Goal: Task Accomplishment & Management: Complete application form

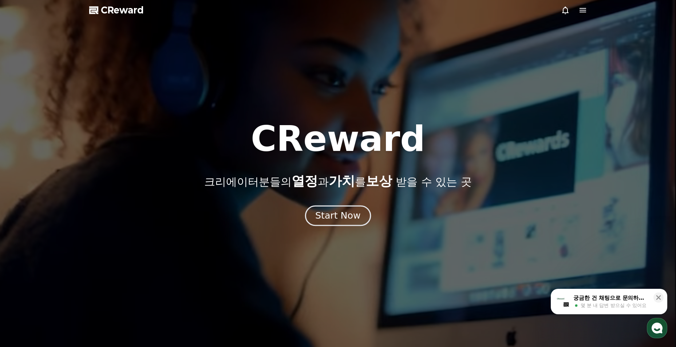
click at [345, 216] on div "Start Now" at bounding box center [337, 216] width 45 height 12
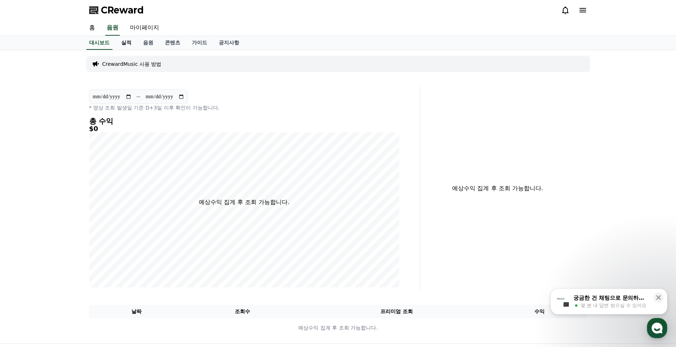
click at [129, 45] on link "실적" at bounding box center [126, 43] width 22 height 14
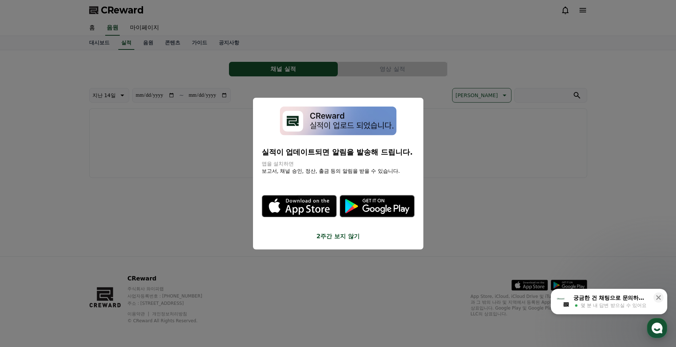
click at [437, 96] on button "close modal" at bounding box center [338, 173] width 676 height 347
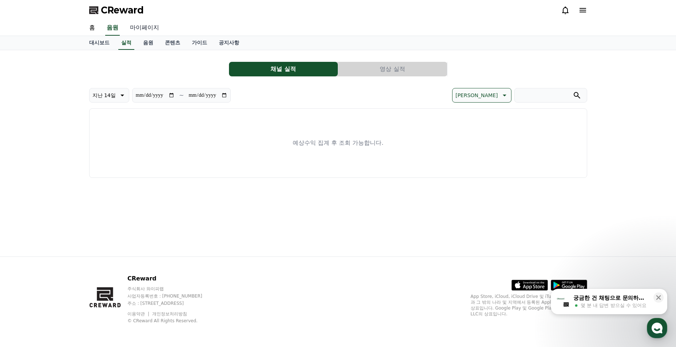
click at [146, 24] on link "마이페이지" at bounding box center [144, 27] width 41 height 15
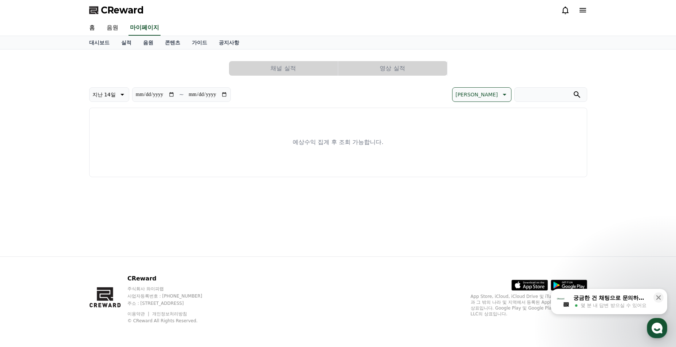
select select "**********"
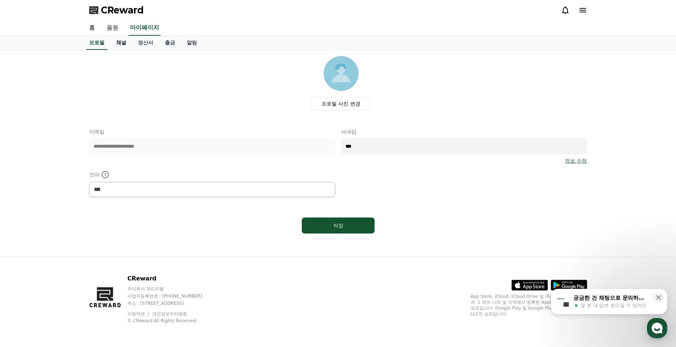
click at [121, 43] on link "채널" at bounding box center [121, 43] width 22 height 14
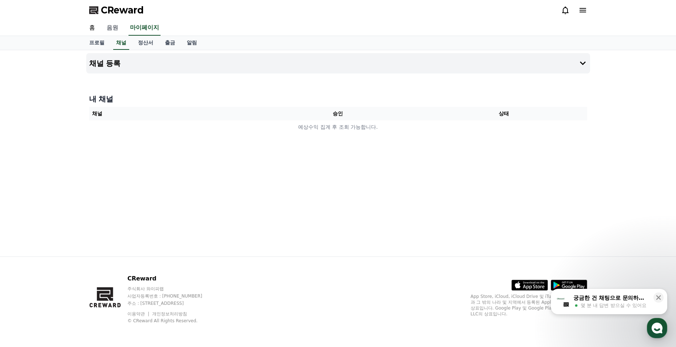
click at [116, 29] on link "음원" at bounding box center [112, 27] width 23 height 15
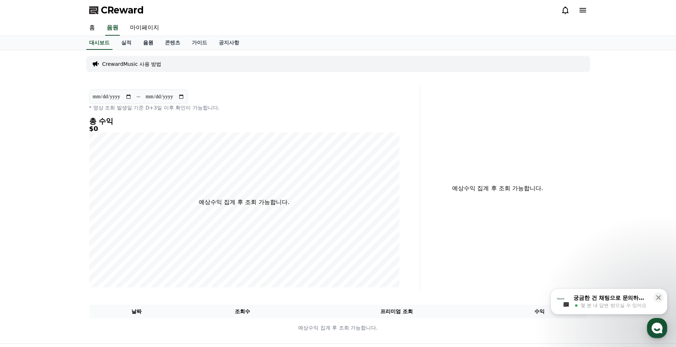
click at [139, 43] on link "음원" at bounding box center [148, 43] width 22 height 14
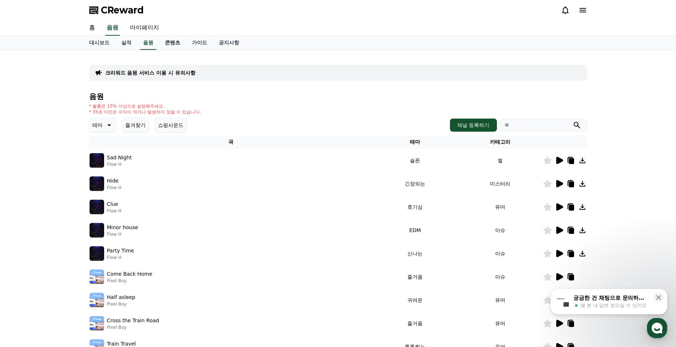
click at [172, 41] on link "콘텐츠" at bounding box center [172, 43] width 27 height 14
click at [179, 42] on link "콘텐츠" at bounding box center [172, 43] width 21 height 14
click at [203, 44] on link "가이드" at bounding box center [199, 43] width 27 height 14
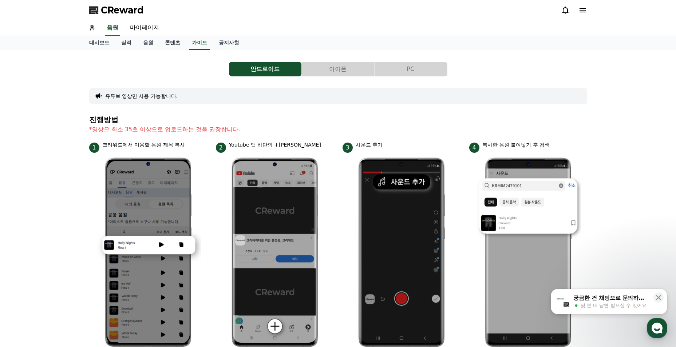
click at [176, 44] on link "콘텐츠" at bounding box center [172, 43] width 27 height 14
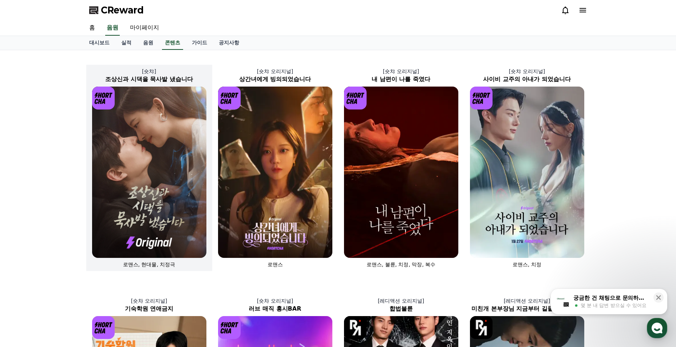
click at [162, 168] on img at bounding box center [149, 172] width 114 height 171
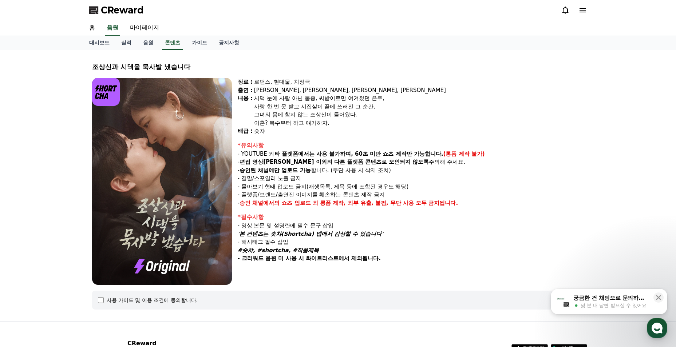
drag, startPoint x: 264, startPoint y: 188, endPoint x: 291, endPoint y: 189, distance: 26.9
click at [291, 189] on p "- 몰아보기 형태 업로드 금지(재생목록, 제목 등에 포함된 경우도 해당)" at bounding box center [411, 187] width 346 height 8
drag, startPoint x: 291, startPoint y: 189, endPoint x: 307, endPoint y: 224, distance: 38.6
click at [307, 224] on p "- 영상 본문 및 설명란에 필수 문구 삽입" at bounding box center [411, 226] width 346 height 8
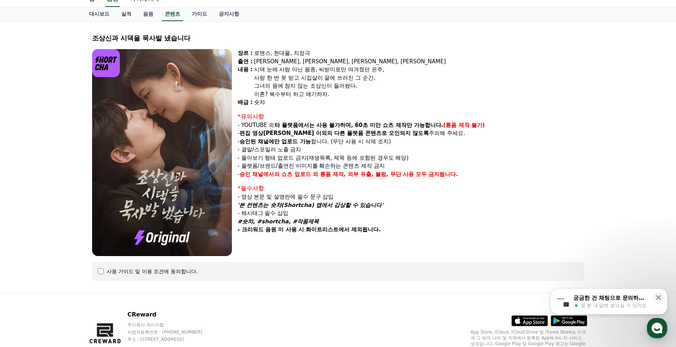
scroll to position [65, 0]
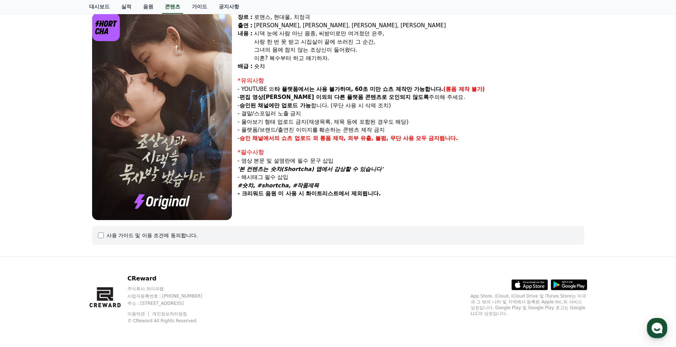
click at [223, 244] on div "사용 가이드 및 이용 조건에 동의합니다." at bounding box center [338, 235] width 492 height 19
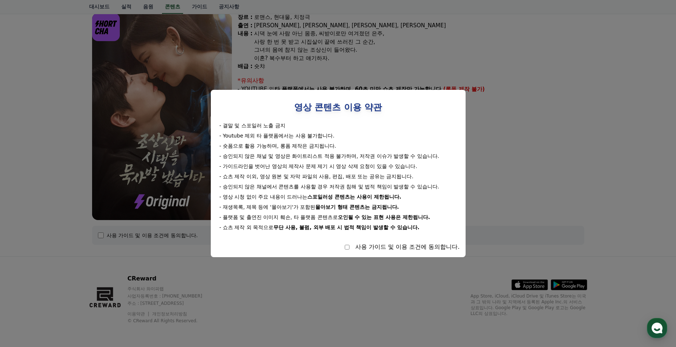
click at [485, 249] on button "close modal" at bounding box center [338, 173] width 676 height 347
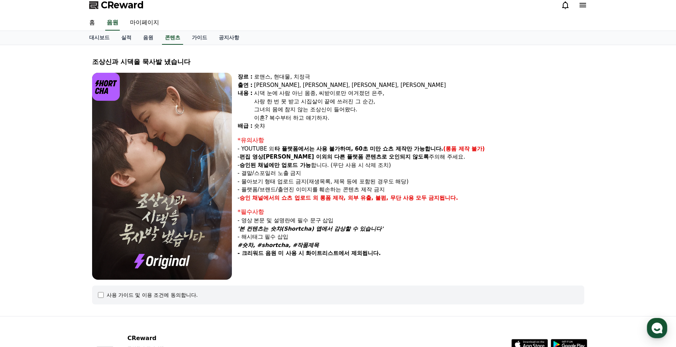
scroll to position [0, 0]
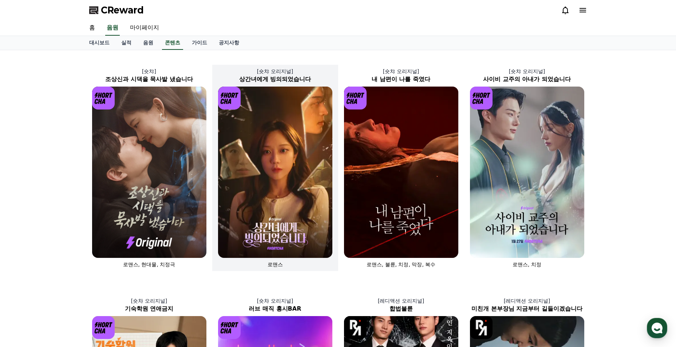
click at [259, 192] on img at bounding box center [275, 172] width 114 height 171
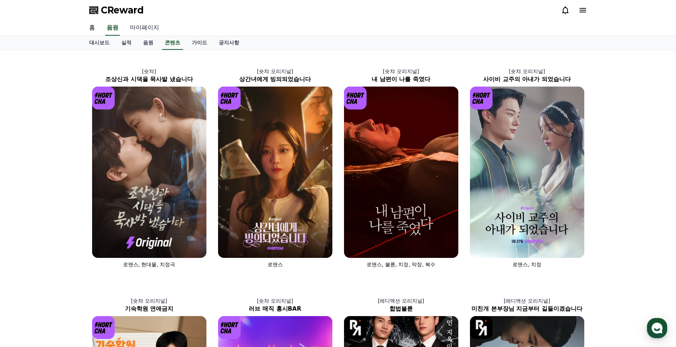
click at [144, 27] on link "마이페이지" at bounding box center [144, 27] width 41 height 15
select select "**********"
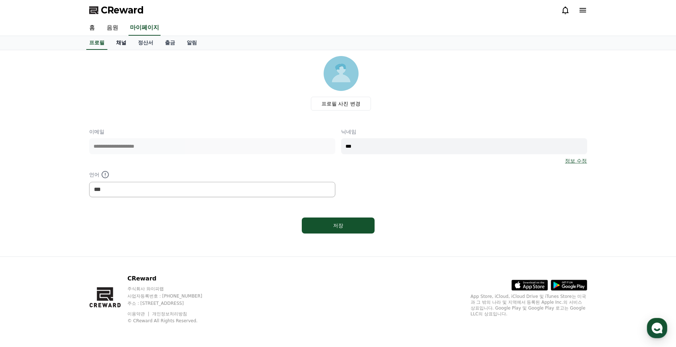
click at [111, 45] on link "채널" at bounding box center [121, 43] width 22 height 14
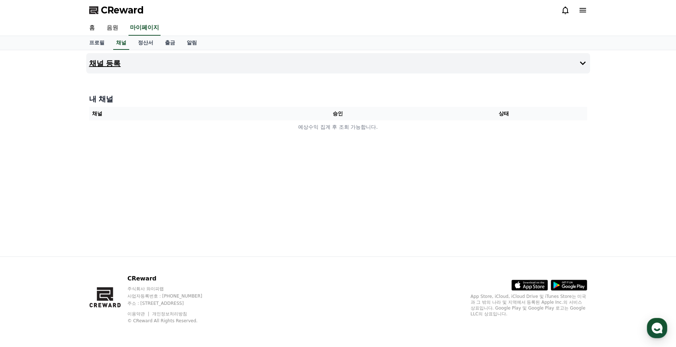
click at [137, 64] on button "채널 등록" at bounding box center [337, 63] width 503 height 20
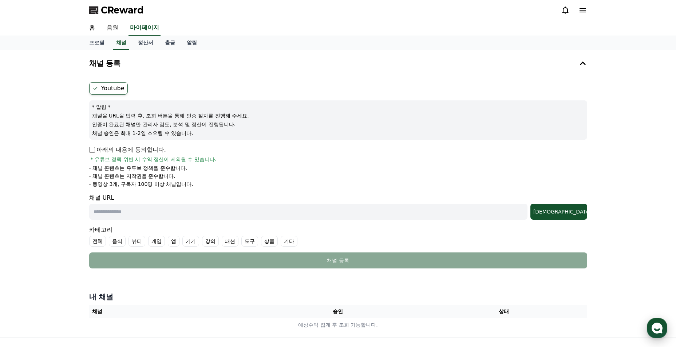
click at [652, 327] on use "button" at bounding box center [656, 328] width 11 height 11
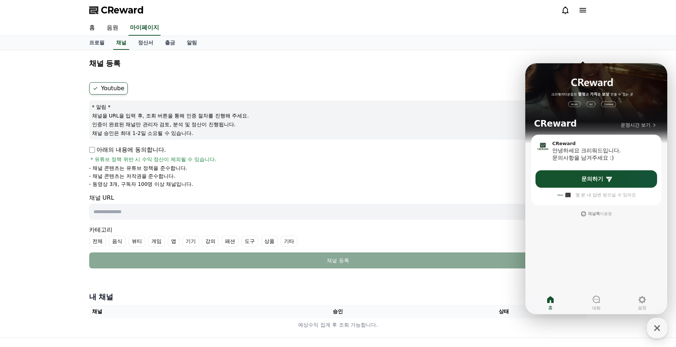
click at [439, 227] on div "카테고리 전체 음식 뷰티 게임 앱 기기 강의 패션 도구 상품 기타" at bounding box center [338, 236] width 498 height 21
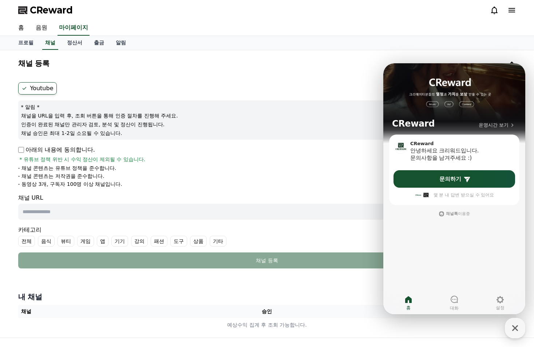
drag, startPoint x: 245, startPoint y: 176, endPoint x: 245, endPoint y: 184, distance: 7.6
click at [245, 176] on li "- 채널 콘텐츠는 저작권을 준수합니다." at bounding box center [267, 175] width 498 height 7
click at [232, 239] on ul "전체 음식 뷰티 게임 앱 기기 강의 패션 도구 상품 기타" at bounding box center [267, 241] width 498 height 11
click at [226, 211] on input "text" at bounding box center [237, 212] width 438 height 16
click at [512, 327] on icon "button" at bounding box center [514, 328] width 13 height 13
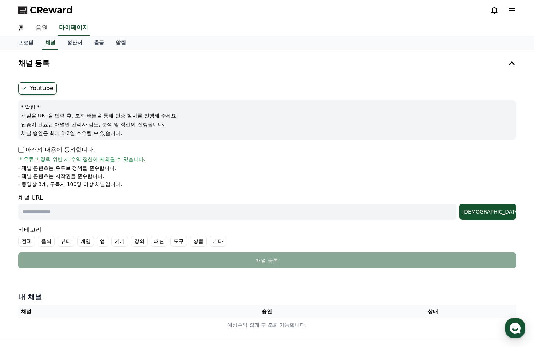
click at [71, 208] on input "text" at bounding box center [237, 212] width 438 height 16
paste input "**********"
type input "**********"
click at [242, 174] on li "- 채널 콘텐츠는 저작권을 준수합니다." at bounding box center [267, 175] width 498 height 7
click at [509, 215] on div "조회" at bounding box center [487, 211] width 51 height 7
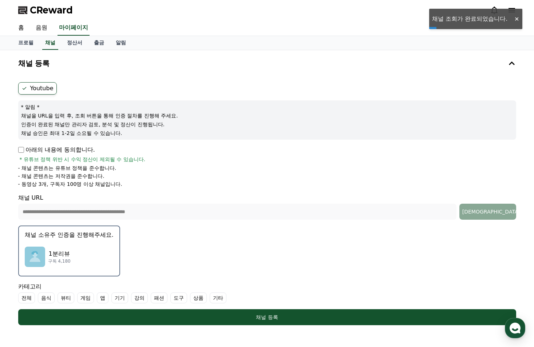
click at [103, 259] on div "1분리뷰 구독 4,180" at bounding box center [69, 256] width 89 height 29
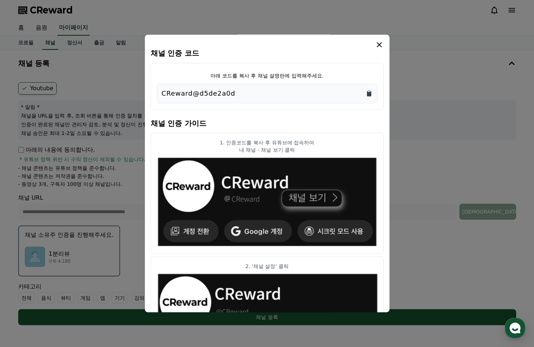
click at [369, 92] on icon "Copy to clipboard" at bounding box center [368, 93] width 7 height 7
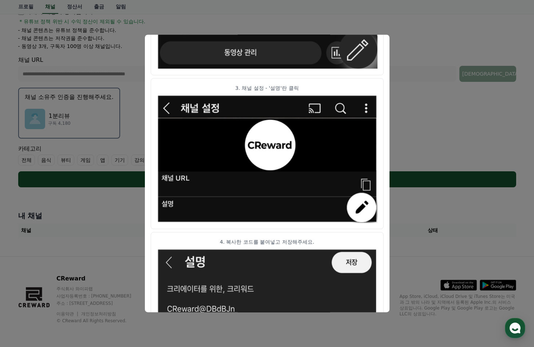
scroll to position [350, 0]
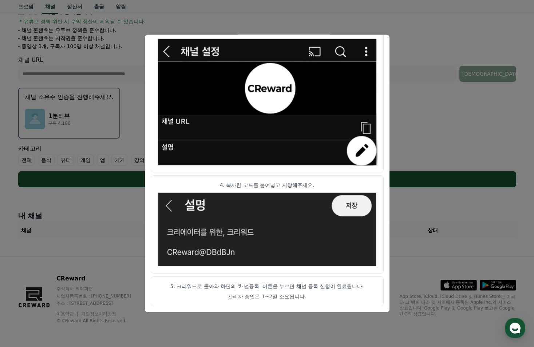
click at [428, 78] on button "close modal" at bounding box center [267, 173] width 534 height 347
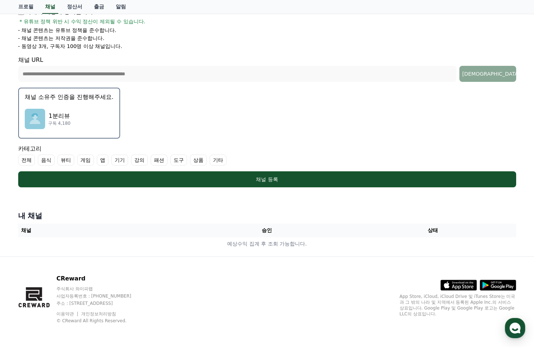
click at [73, 117] on div "1분리뷰 구독 4,180" at bounding box center [69, 118] width 89 height 29
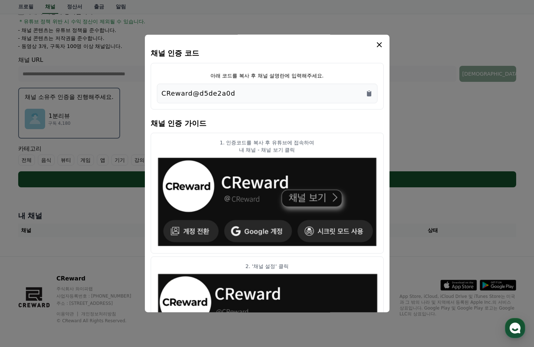
click at [383, 41] on icon "modal" at bounding box center [379, 44] width 9 height 9
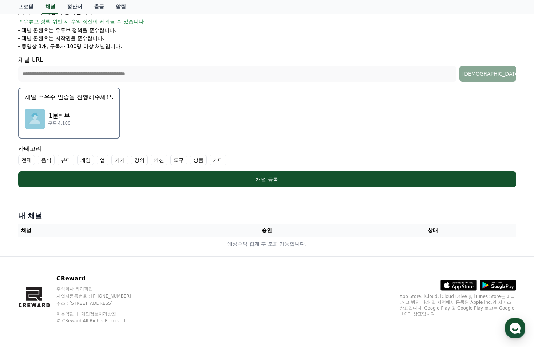
click at [223, 161] on label "기타" at bounding box center [218, 160] width 17 height 11
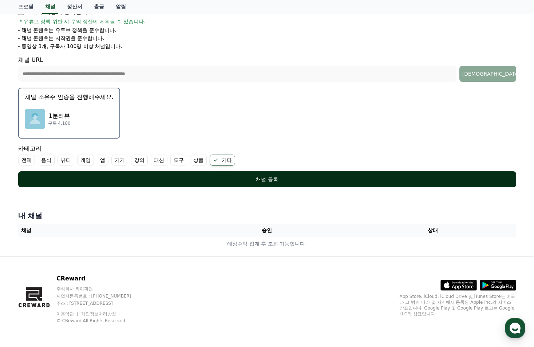
click at [302, 182] on div "채널 등록" at bounding box center [267, 179] width 469 height 7
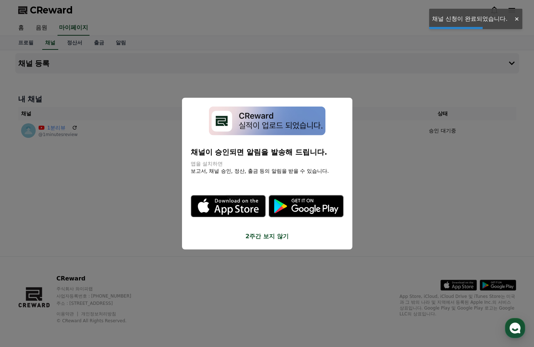
click at [389, 151] on button "close modal" at bounding box center [267, 173] width 534 height 347
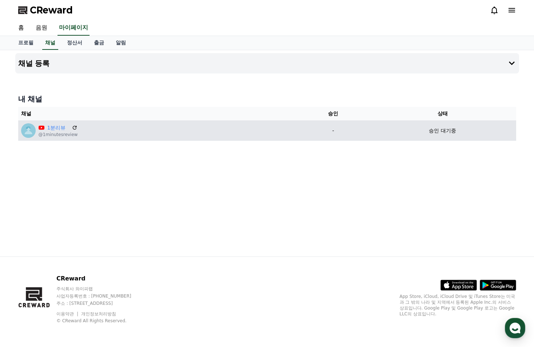
click at [439, 131] on p "승인 대기중" at bounding box center [442, 131] width 27 height 8
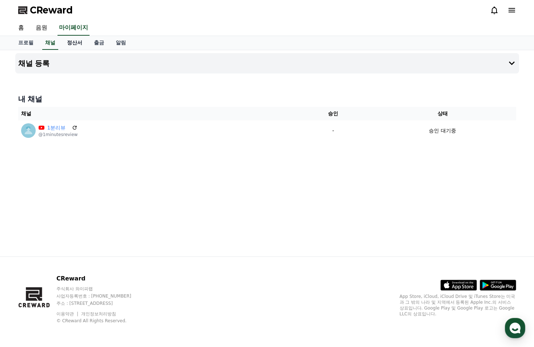
click at [68, 43] on link "정산서" at bounding box center [74, 43] width 27 height 14
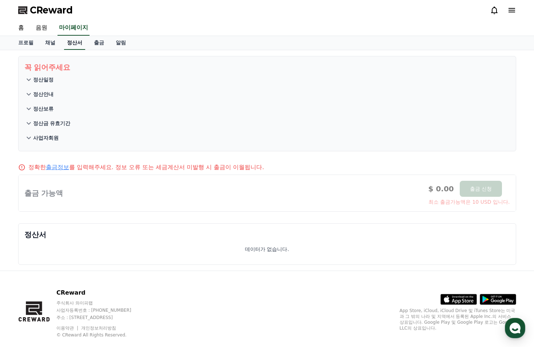
click at [84, 47] on link "정산서" at bounding box center [74, 43] width 21 height 14
click at [89, 45] on link "출금" at bounding box center [99, 43] width 22 height 14
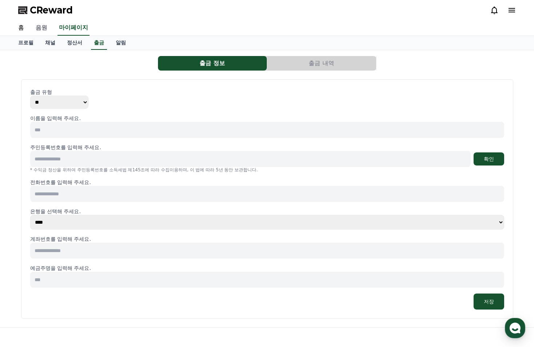
click at [33, 27] on link "음원" at bounding box center [41, 27] width 23 height 15
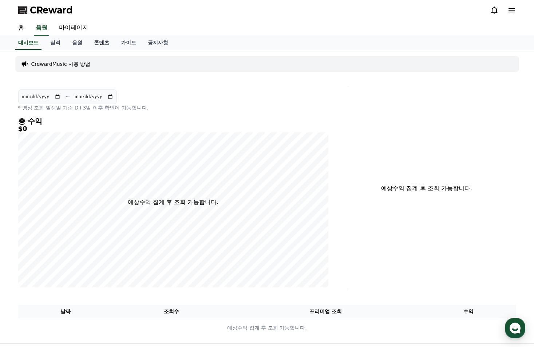
click at [105, 41] on link "콘텐츠" at bounding box center [101, 43] width 27 height 14
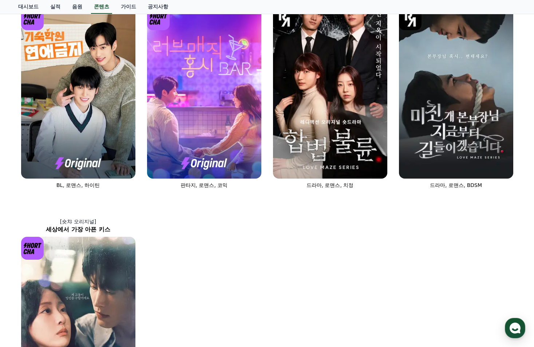
scroll to position [400, 0]
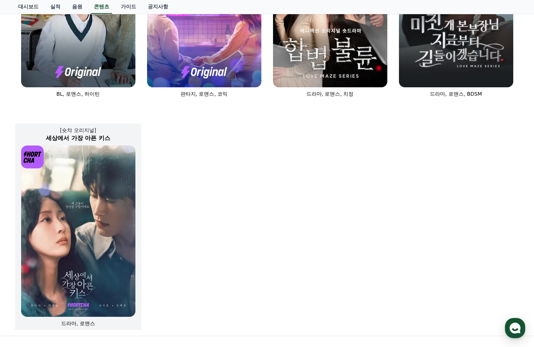
click at [83, 242] on img at bounding box center [78, 231] width 114 height 171
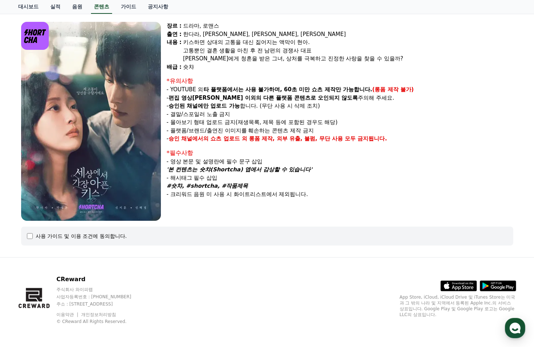
scroll to position [57, 0]
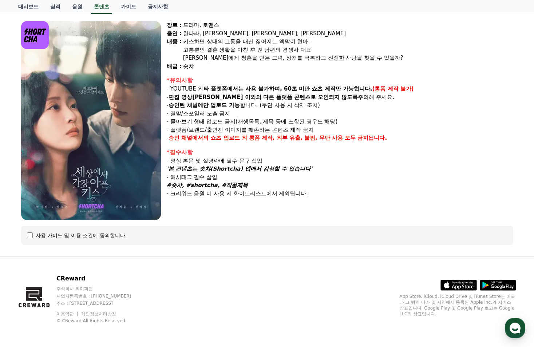
drag, startPoint x: 182, startPoint y: 137, endPoint x: 260, endPoint y: 139, distance: 78.2
click at [260, 139] on p "- 승인 채널에서의 쇼츠 업로드 외 롱폼 제작, 외부 유출, 불펌, 무단 사용 모두 금지됩니다." at bounding box center [340, 138] width 346 height 8
drag, startPoint x: 260, startPoint y: 139, endPoint x: 275, endPoint y: 157, distance: 23.5
click at [275, 157] on p "- 영상 본문 및 설명란에 필수 문구 삽입" at bounding box center [340, 161] width 346 height 8
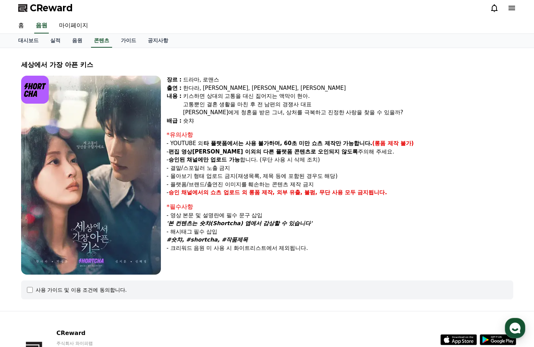
scroll to position [0, 0]
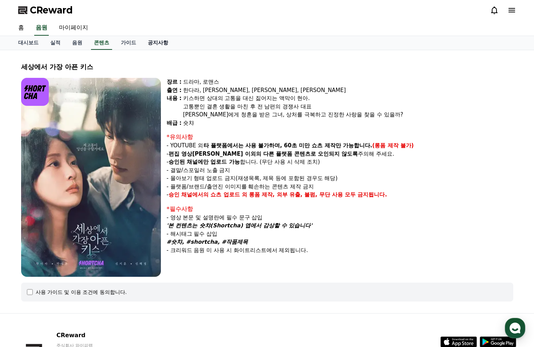
click at [153, 45] on link "공지사항" at bounding box center [158, 43] width 32 height 14
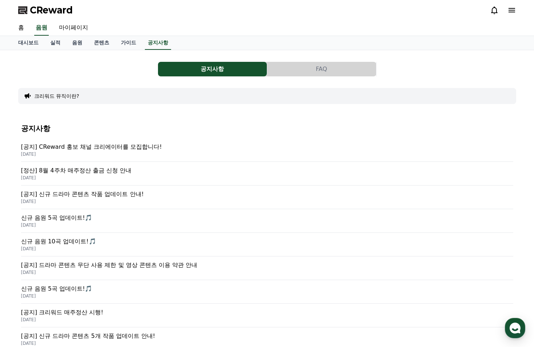
click at [102, 146] on p "[공지] CReward 홍보 채널 크리에이터를 모집합니다!" at bounding box center [267, 147] width 492 height 9
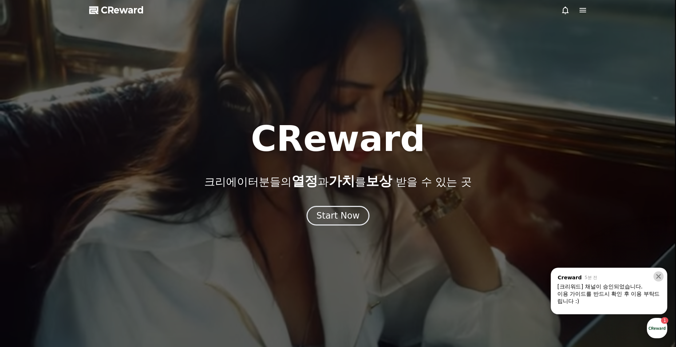
click at [661, 273] on icon at bounding box center [657, 276] width 7 height 7
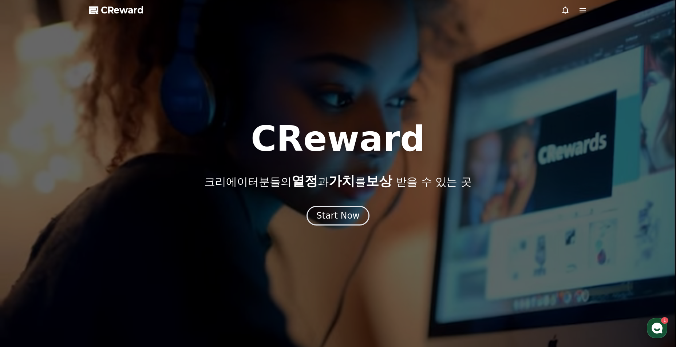
click at [543, 186] on div "CReward 크리에이터분들의 열정 과 가치 를 보상 받을 수 있는 곳" at bounding box center [338, 155] width 676 height 67
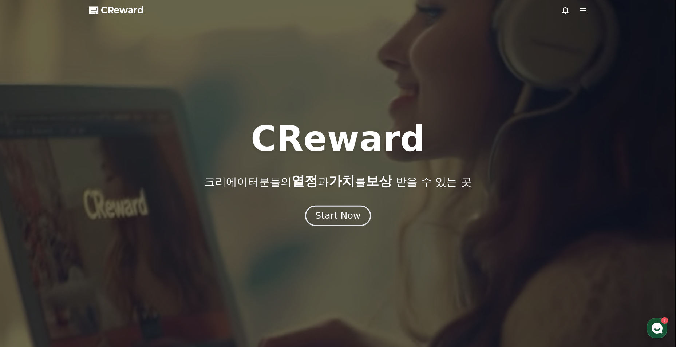
click at [348, 221] on div "Start Now" at bounding box center [337, 216] width 45 height 12
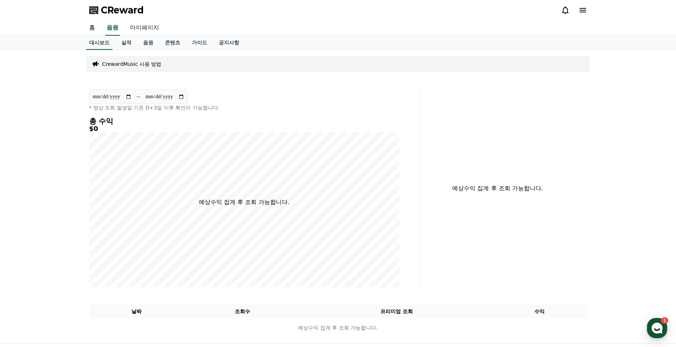
click at [137, 32] on link "마이페이지" at bounding box center [144, 27] width 41 height 15
select select "**********"
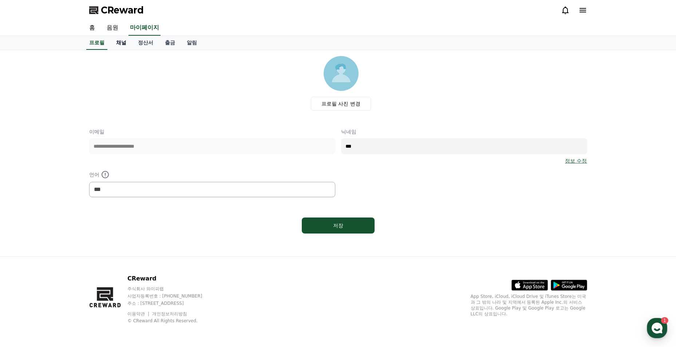
click at [127, 44] on link "채널" at bounding box center [121, 43] width 22 height 14
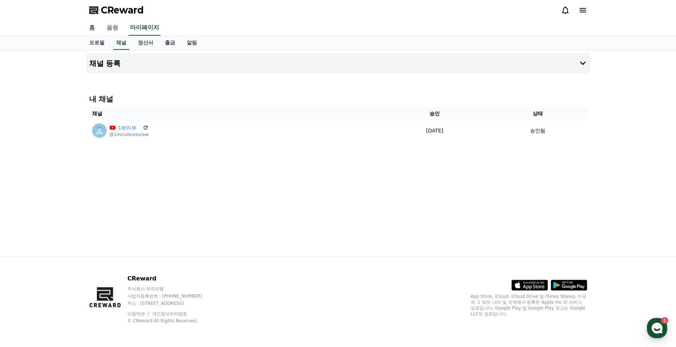
click at [120, 26] on link "음원" at bounding box center [112, 27] width 23 height 15
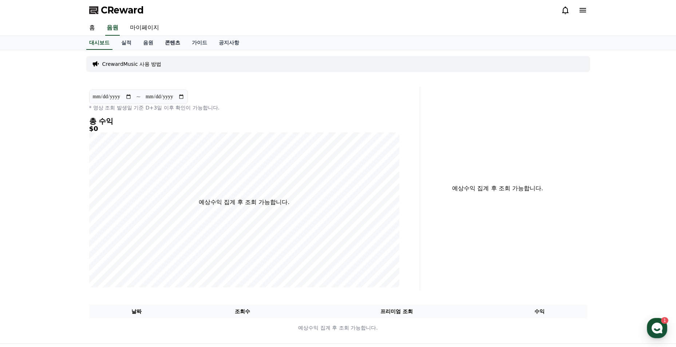
click at [169, 43] on link "콘텐츠" at bounding box center [172, 43] width 27 height 14
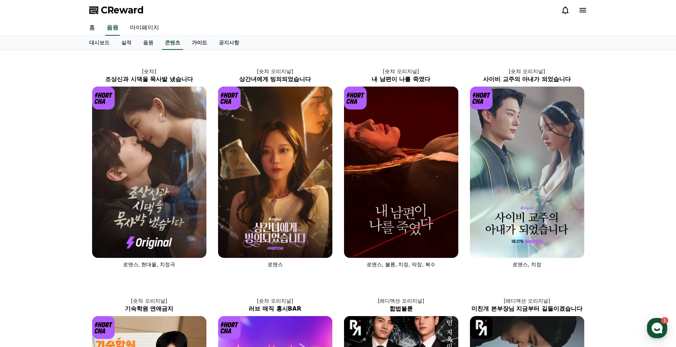
click at [205, 43] on link "가이드" at bounding box center [199, 43] width 27 height 14
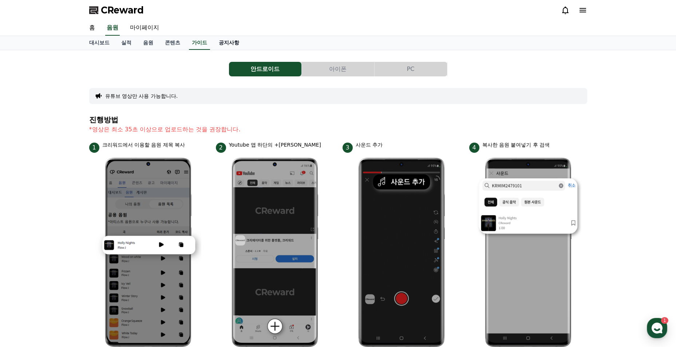
click at [220, 44] on link "공지사항" at bounding box center [229, 43] width 32 height 14
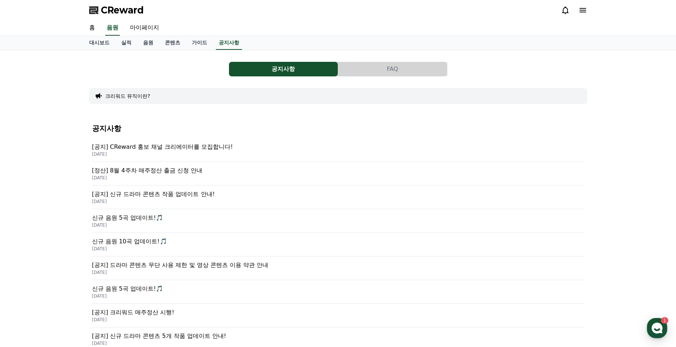
scroll to position [36, 0]
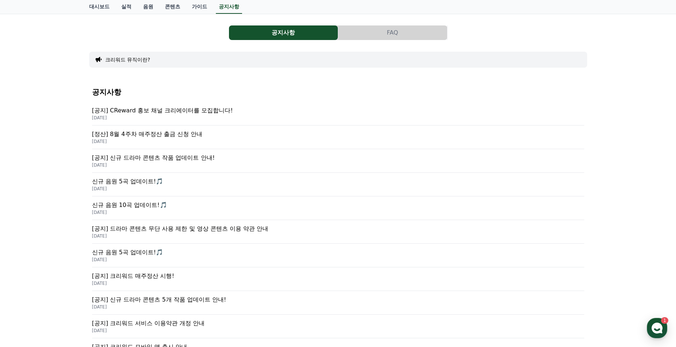
click at [207, 162] on p "[공지] 신규 드라마 콘텐츠 작품 업데이트 안내!" at bounding box center [338, 158] width 492 height 9
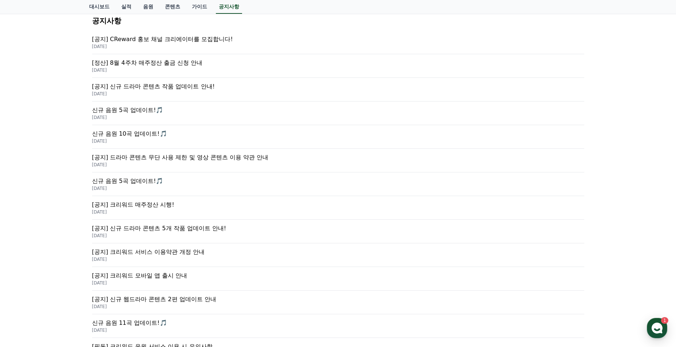
scroll to position [109, 0]
click at [168, 230] on p "[공지] 신규 드라마 콘텐츠 5개 작품 업데이트 안내!" at bounding box center [338, 227] width 492 height 9
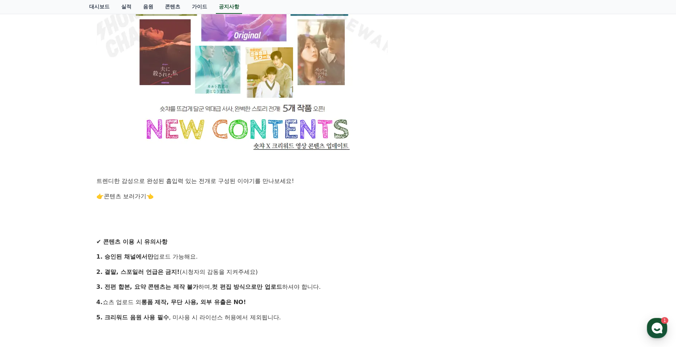
scroll to position [109, 0]
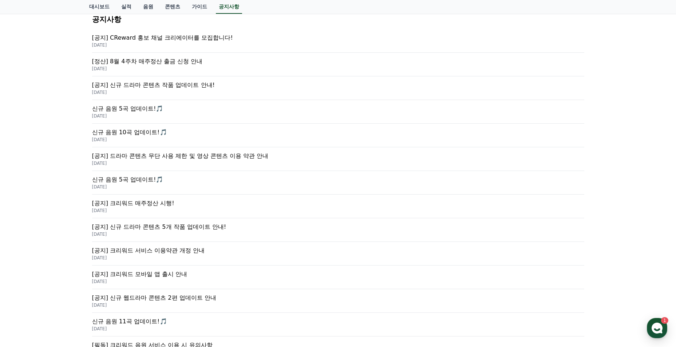
click at [206, 298] on p "[공지] 신규 웹드라마 콘텐츠 2편 업데이트 안내" at bounding box center [338, 298] width 492 height 9
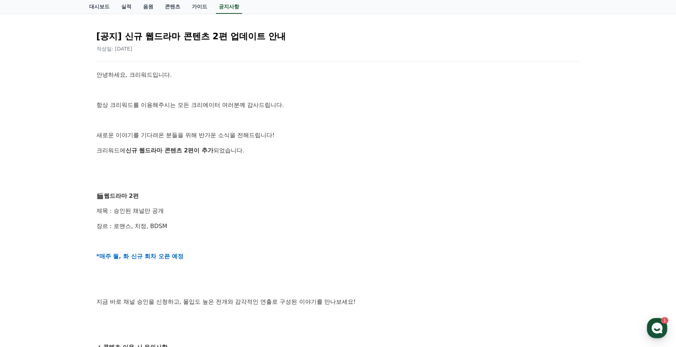
scroll to position [73, 0]
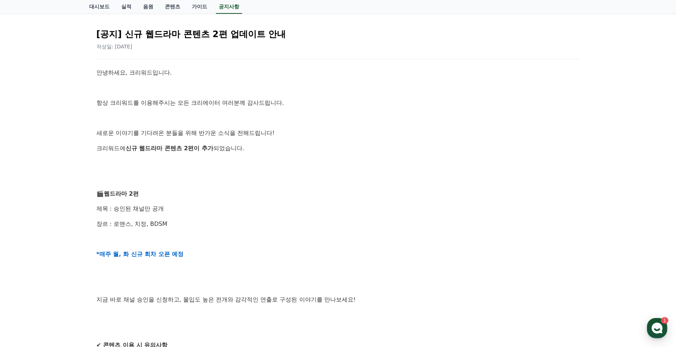
click at [125, 212] on p "제목 : 승인된 채널만 공개" at bounding box center [337, 208] width 483 height 9
drag, startPoint x: 117, startPoint y: 191, endPoint x: 162, endPoint y: 207, distance: 47.4
click at [162, 207] on div "안녕하세요, 크리워드입니다. 항상 크리워드를 이용해주시는 모든 크리에이터 여러분께 감사드립니다. 새로운 이야기를 기다려온 분들을 위해 반가운 …" at bounding box center [337, 292] width 483 height 448
drag, startPoint x: 162, startPoint y: 207, endPoint x: 165, endPoint y: 216, distance: 9.5
click at [165, 216] on div "안녕하세요, 크리워드입니다. 항상 크리워드를 이용해주시는 모든 크리에이터 여러분께 감사드립니다. 새로운 이야기를 기다려온 분들을 위해 반가운 …" at bounding box center [337, 292] width 483 height 448
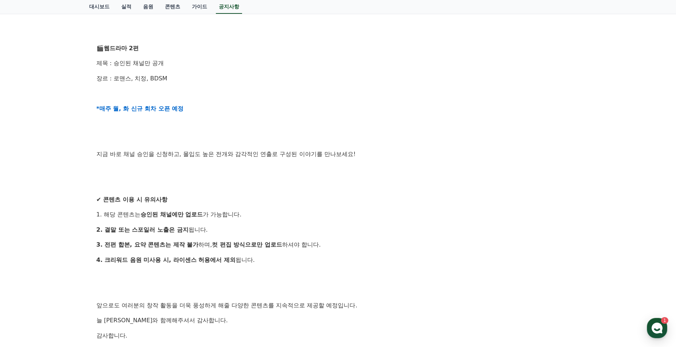
scroll to position [367, 0]
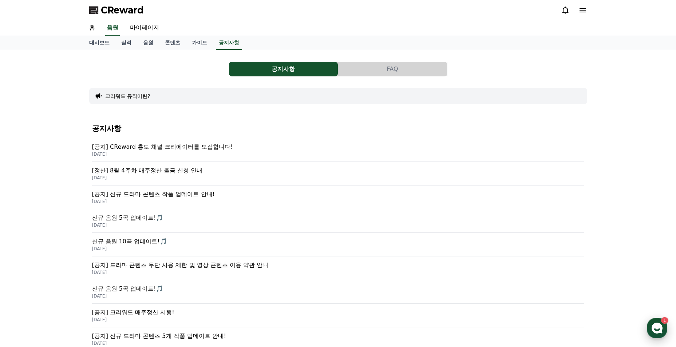
click at [659, 326] on use "button" at bounding box center [656, 328] width 11 height 11
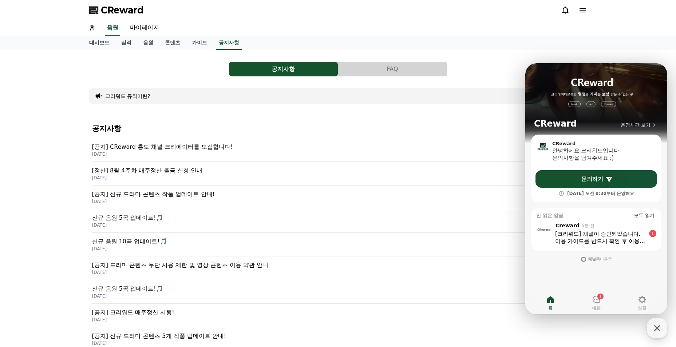
click at [611, 243] on div "이용 가이드를 반드시 확인 후 이용 부탁드립니다 :)" at bounding box center [600, 241] width 90 height 7
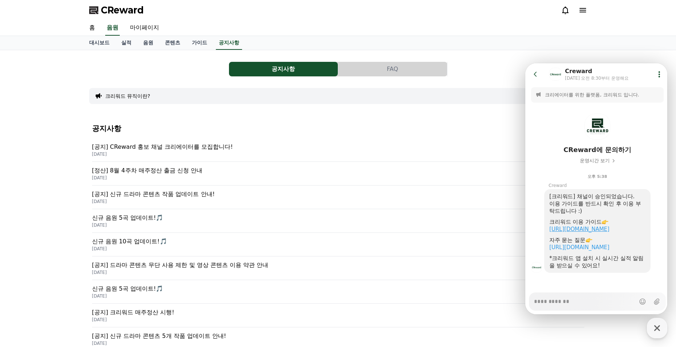
click at [609, 230] on link "https://creward.net/music/guide/android" at bounding box center [579, 229] width 60 height 7
type textarea "*"
click at [451, 120] on div "공지사항 [공지] CReward 홍보 채널 크리에이터를 모집합니다! 2025-09-05 [정산] 8월 4주차 매주정산 출금 신청 안내 2025…" at bounding box center [338, 309] width 492 height 380
click at [167, 45] on link "콘텐츠" at bounding box center [172, 43] width 27 height 14
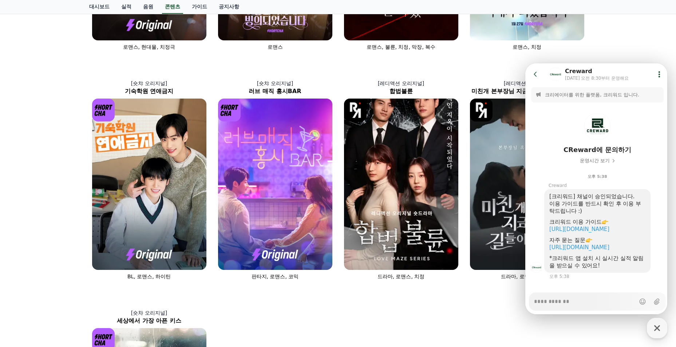
scroll to position [479, 0]
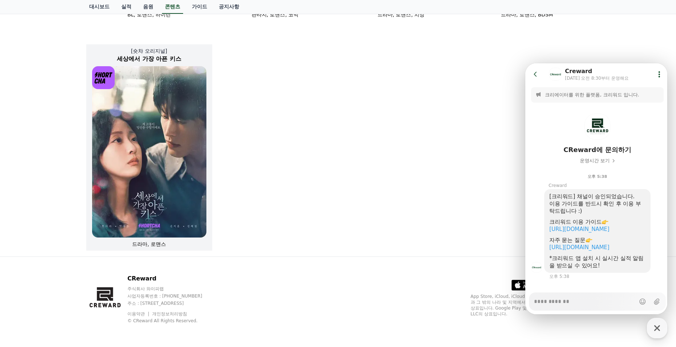
click at [152, 152] on img at bounding box center [149, 151] width 114 height 171
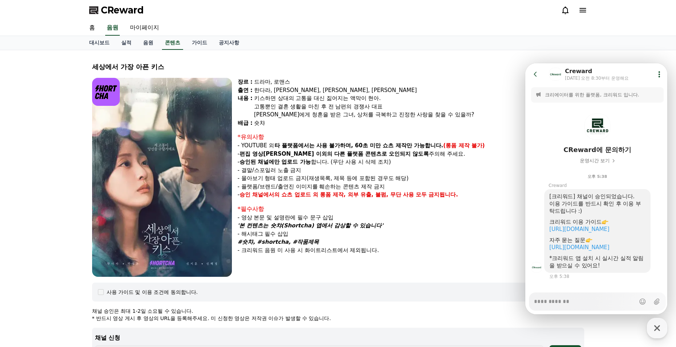
click at [539, 76] on button "Go to previous page" at bounding box center [538, 74] width 19 height 15
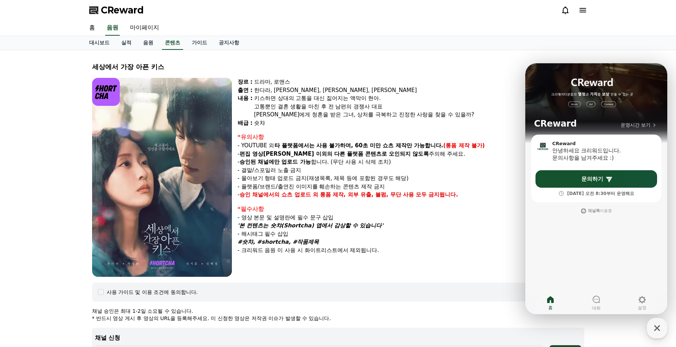
click at [460, 130] on div "장르 : 드라마, 로맨스 출연 : 한다라, 박영윤, 신지훈, 신혜정 내용 : 키스하면 상대의 고통을 대신 짊어지는 액막이 현아. 고통뿐인 결혼…" at bounding box center [411, 177] width 346 height 199
click at [593, 300] on icon at bounding box center [596, 299] width 9 height 9
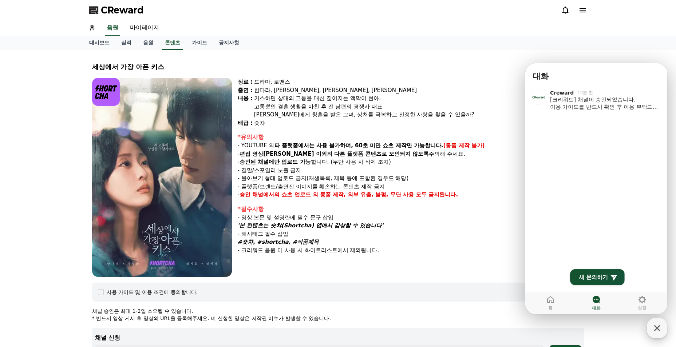
click at [657, 320] on div "button" at bounding box center [656, 328] width 20 height 20
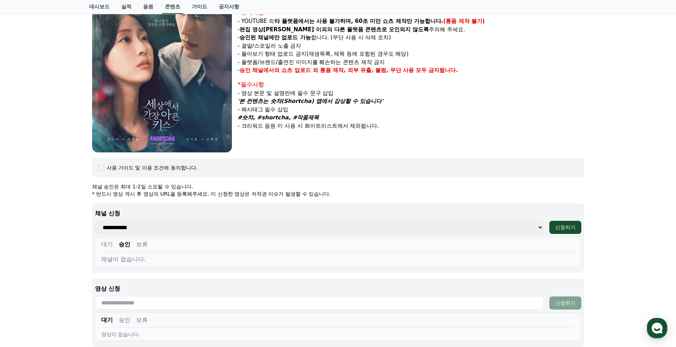
scroll to position [182, 0]
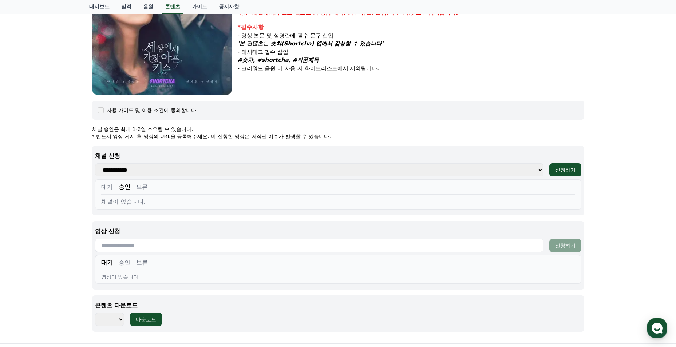
click at [144, 186] on button "보류" at bounding box center [142, 187] width 12 height 9
click at [123, 184] on button "승인" at bounding box center [125, 187] width 12 height 9
click at [108, 186] on button "대기" at bounding box center [107, 187] width 12 height 9
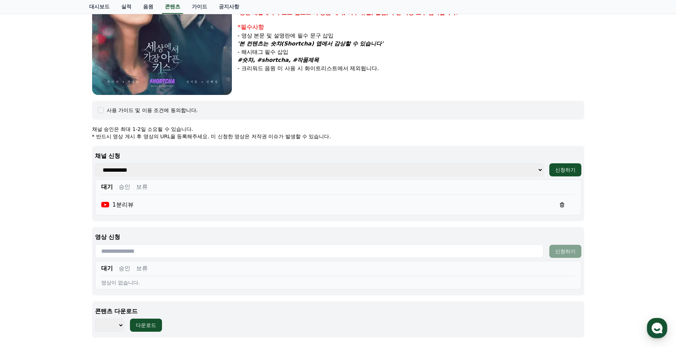
click at [117, 182] on div "대기 승인 보류 1분리뷰" at bounding box center [338, 197] width 486 height 36
click at [119, 183] on button "승인" at bounding box center [125, 187] width 12 height 9
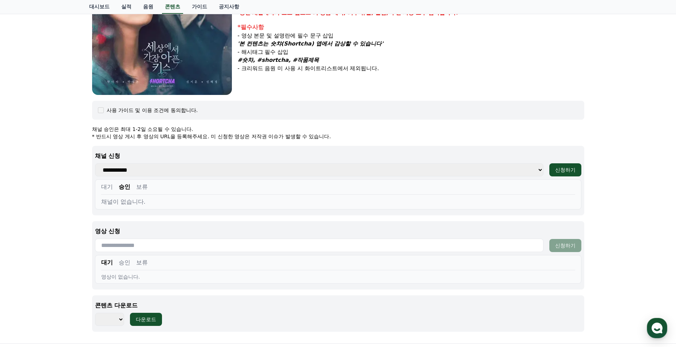
scroll to position [73, 0]
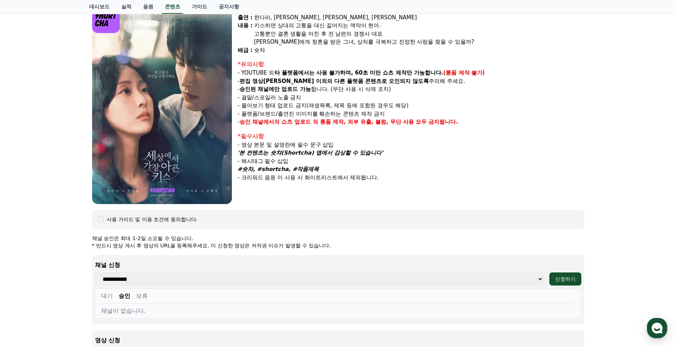
click at [168, 120] on img at bounding box center [162, 104] width 140 height 199
drag, startPoint x: 115, startPoint y: 246, endPoint x: 240, endPoint y: 248, distance: 125.2
click at [240, 248] on p "* 반드시 영상 게시 후 영상의 URL을 등록해주세요. 미 신청한 영상은 저작권 이슈가 발생할 수 있습니다." at bounding box center [338, 245] width 492 height 7
drag, startPoint x: 240, startPoint y: 248, endPoint x: 314, endPoint y: 253, distance: 74.4
click at [314, 253] on div "**********" at bounding box center [338, 338] width 492 height 206
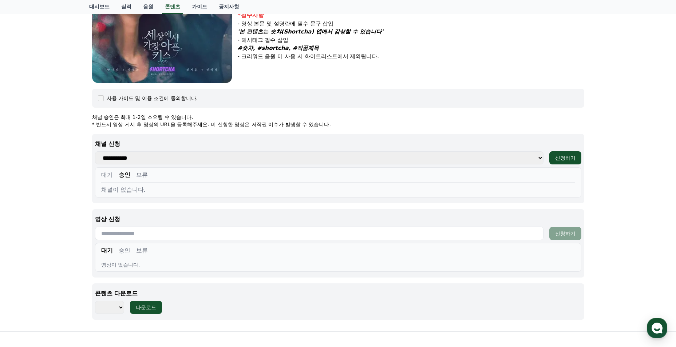
scroll to position [218, 0]
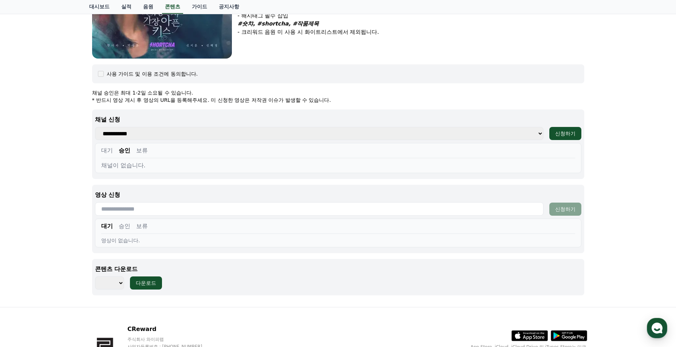
click at [113, 279] on select "*** ***" at bounding box center [109, 282] width 29 height 13
select select "**********"
click at [95, 276] on select "*** ***" at bounding box center [109, 282] width 29 height 13
click at [157, 277] on button "다운로드" at bounding box center [146, 282] width 32 height 13
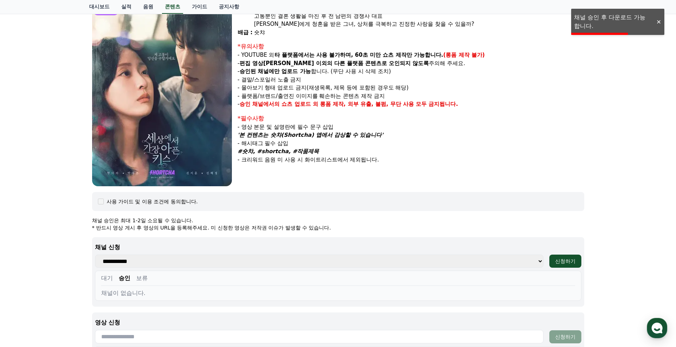
scroll to position [0, 0]
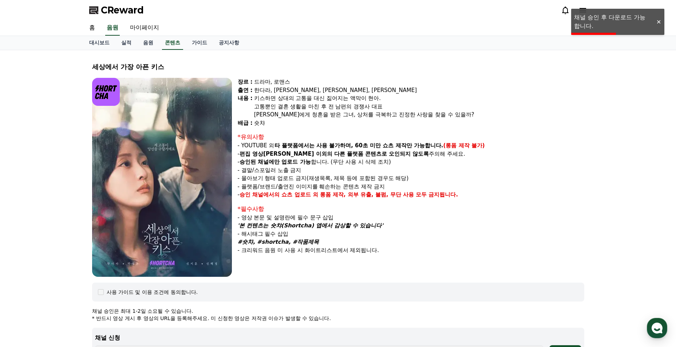
click at [285, 217] on p "- 영상 본문 및 설명란에 필수 문구 삽입" at bounding box center [411, 218] width 346 height 8
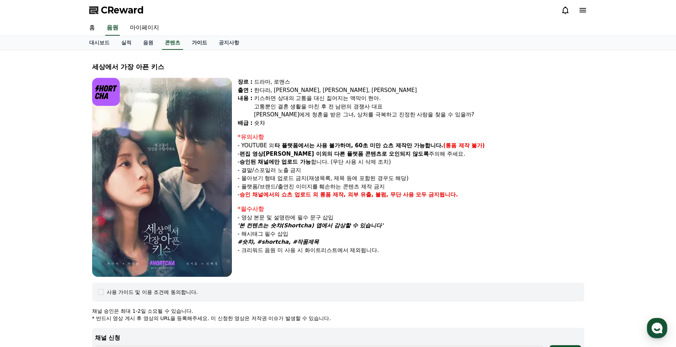
click at [186, 45] on link "가이드" at bounding box center [199, 43] width 27 height 14
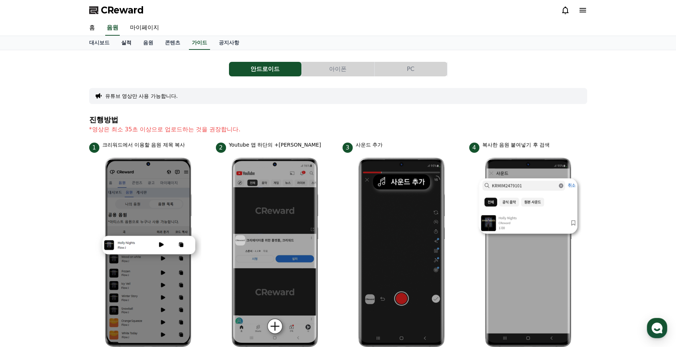
click at [127, 44] on link "실적" at bounding box center [126, 43] width 22 height 14
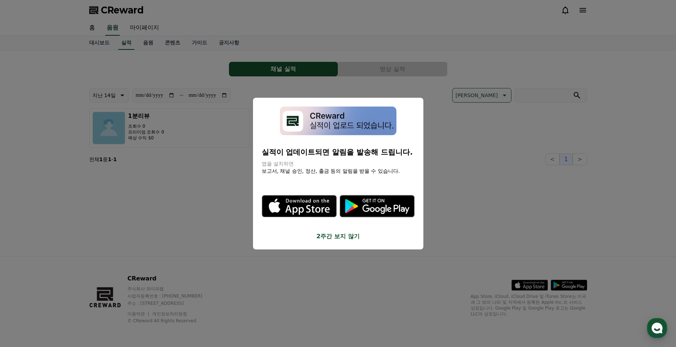
click at [331, 234] on button "2주간 보지 않기" at bounding box center [338, 236] width 153 height 9
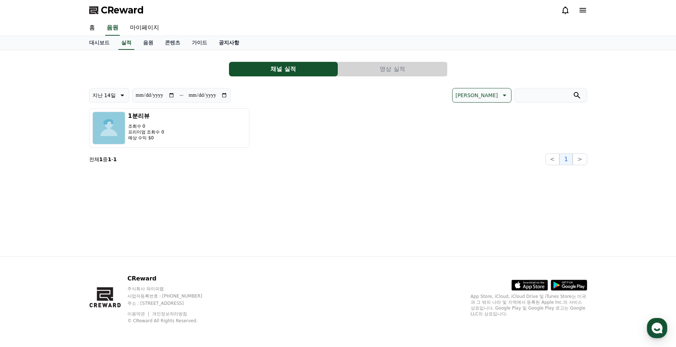
click at [234, 45] on link "공지사항" at bounding box center [229, 43] width 32 height 14
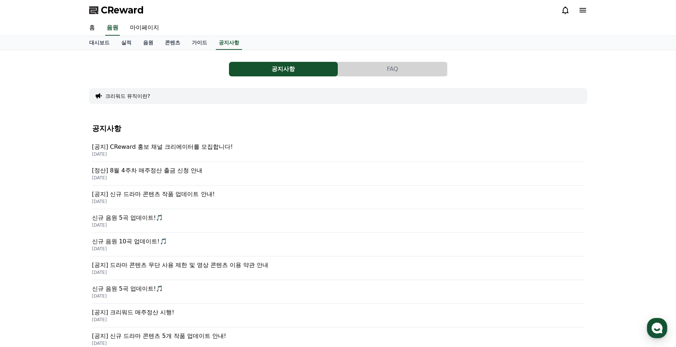
click at [365, 69] on button "FAQ" at bounding box center [392, 69] width 109 height 15
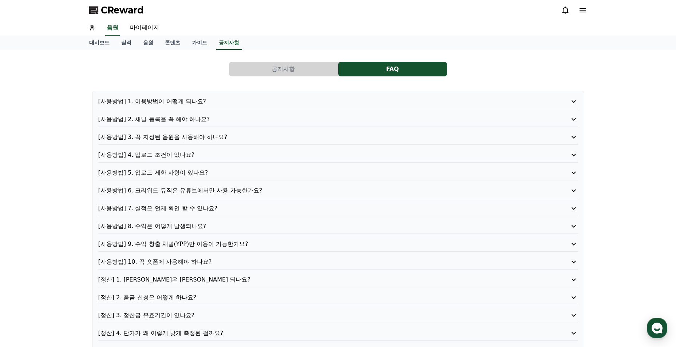
click at [208, 172] on p "[사용방법] 5. 업로드 제한 사항이 있나요?" at bounding box center [318, 172] width 441 height 9
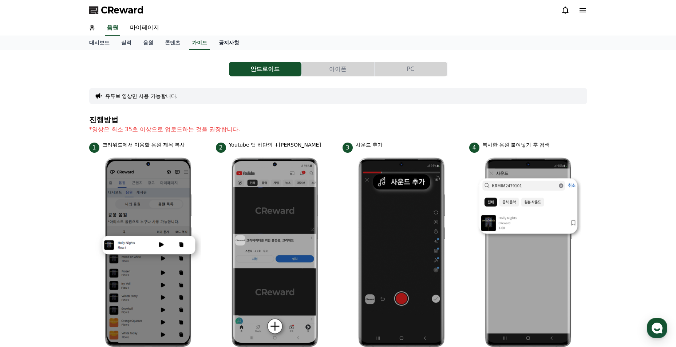
click at [224, 41] on link "공지사항" at bounding box center [229, 43] width 32 height 14
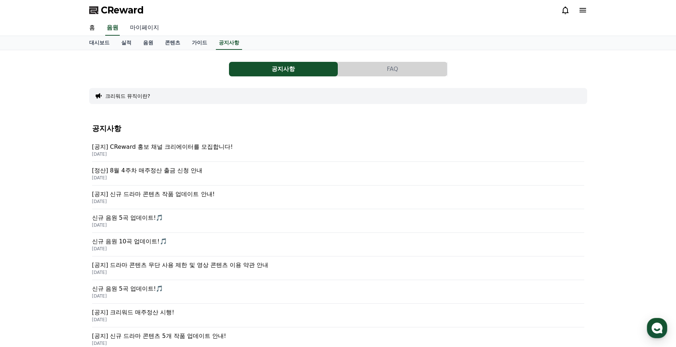
click at [138, 27] on link "마이페이지" at bounding box center [144, 27] width 41 height 15
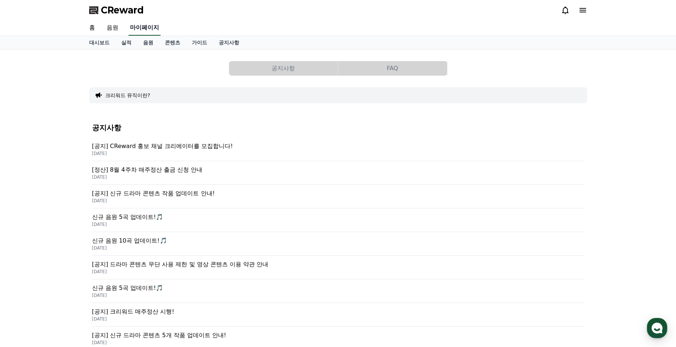
select select "**********"
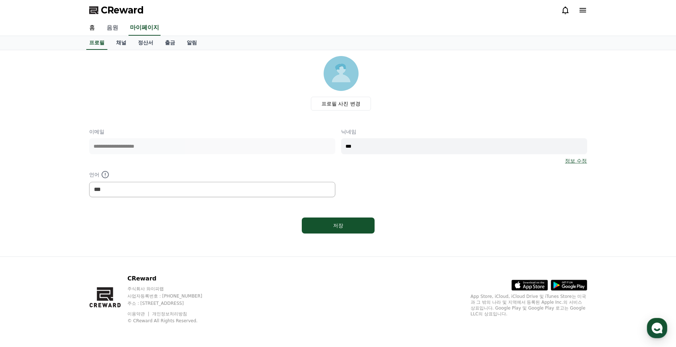
click at [120, 33] on link "음원" at bounding box center [112, 27] width 23 height 15
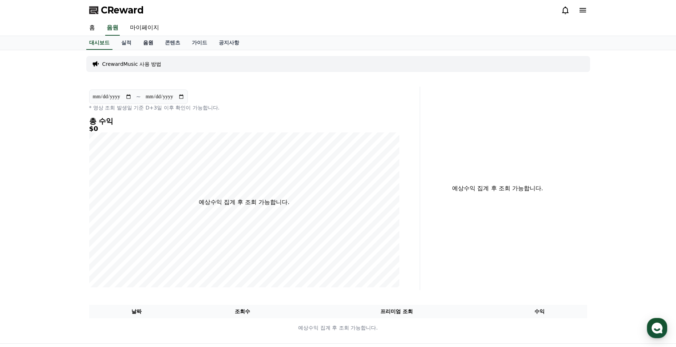
click at [144, 41] on link "음원" at bounding box center [148, 43] width 22 height 14
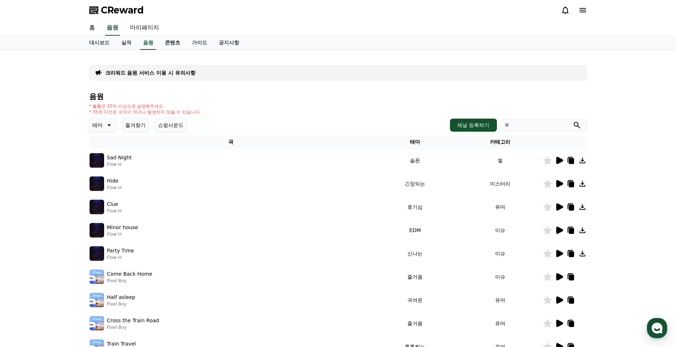
click at [168, 43] on link "콘텐츠" at bounding box center [172, 43] width 27 height 14
click at [173, 43] on link "콘텐츠" at bounding box center [172, 43] width 21 height 14
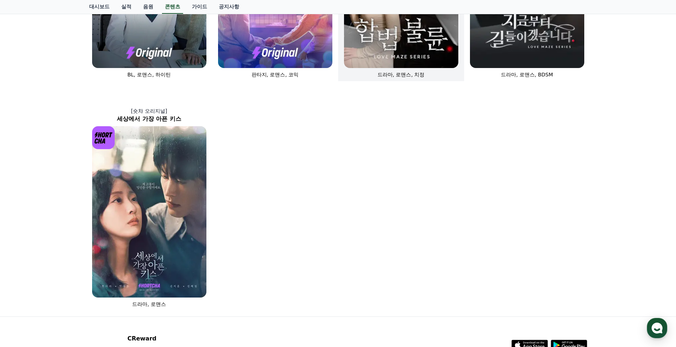
scroll to position [437, 0]
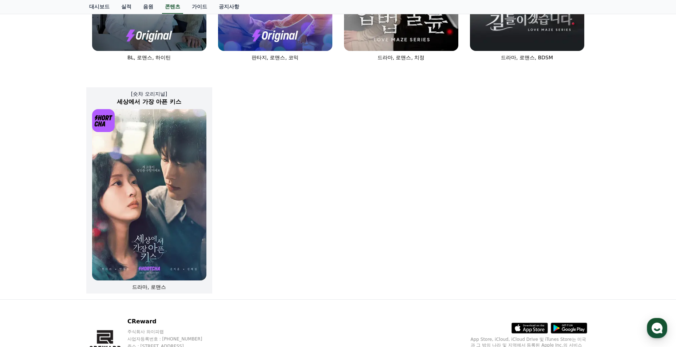
click at [129, 225] on img at bounding box center [149, 194] width 114 height 171
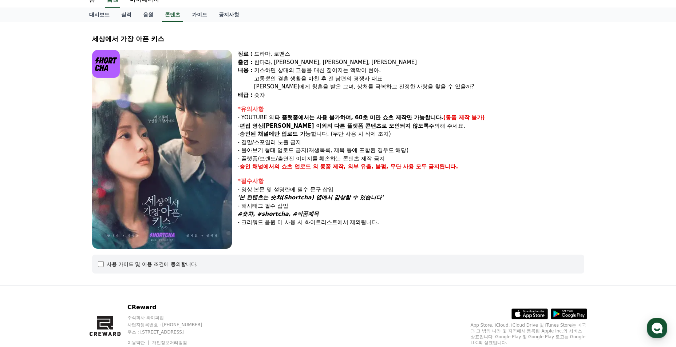
scroll to position [57, 0]
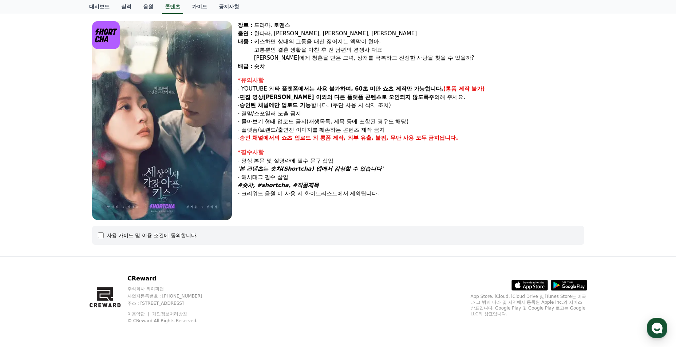
click at [101, 239] on div "사용 가이드 및 이용 조건에 동의합니다." at bounding box center [338, 235] width 492 height 19
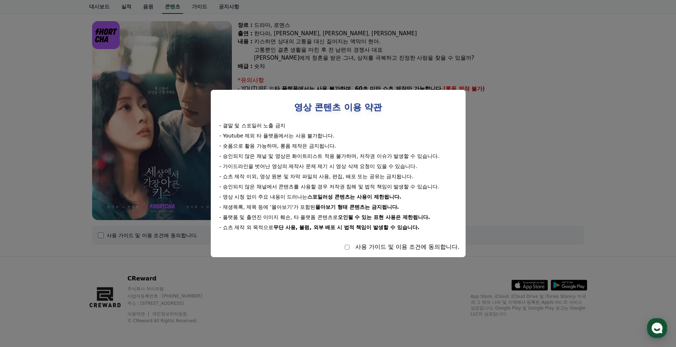
select select
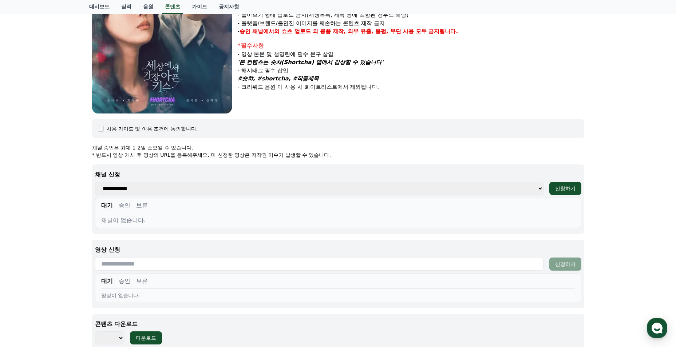
scroll to position [166, 0]
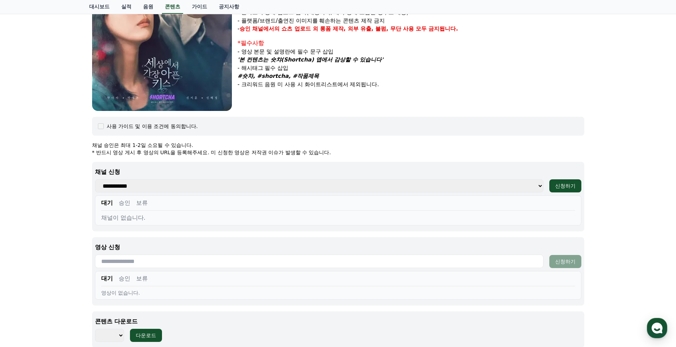
click at [517, 187] on select "**********" at bounding box center [319, 185] width 448 height 13
select select "**********"
click at [95, 179] on select "**********" at bounding box center [319, 185] width 448 height 13
click at [121, 205] on button "승인" at bounding box center [125, 203] width 12 height 9
click at [93, 202] on div "**********" at bounding box center [338, 196] width 492 height 69
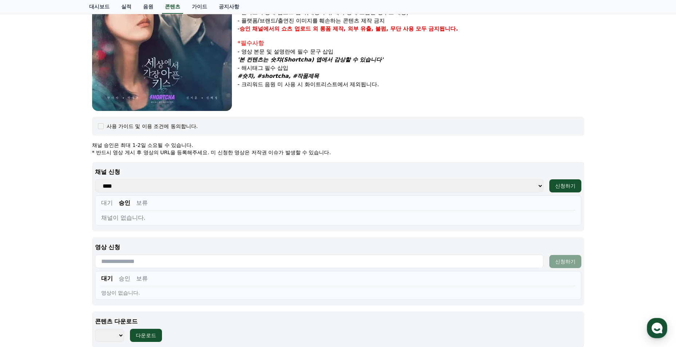
click at [104, 203] on button "대기" at bounding box center [107, 203] width 12 height 9
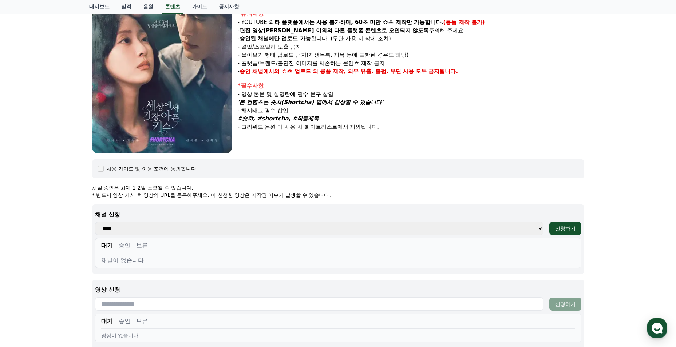
scroll to position [57, 0]
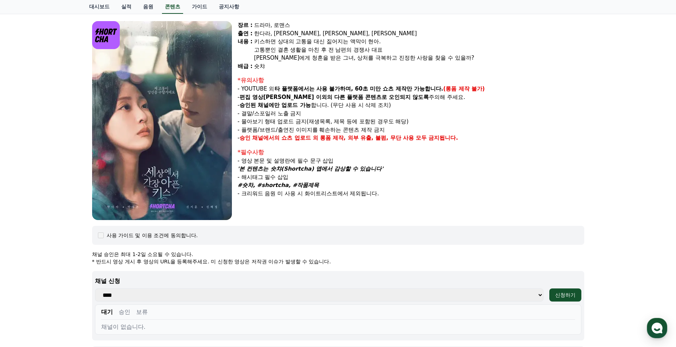
click at [110, 77] on img at bounding box center [162, 120] width 140 height 199
click at [295, 124] on p "- 몰아보기 형태 업로드 금지(재생목록, 제목 등에 포함된 경우도 해당)" at bounding box center [411, 122] width 346 height 8
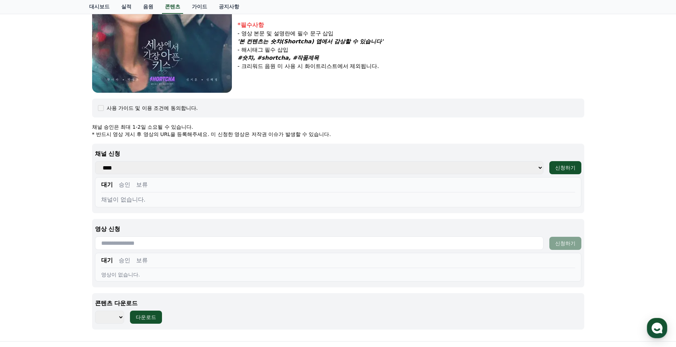
scroll to position [202, 0]
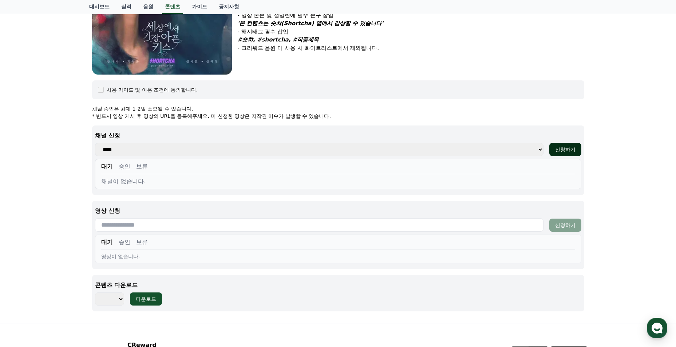
click at [562, 146] on div "신청하기" at bounding box center [565, 149] width 20 height 7
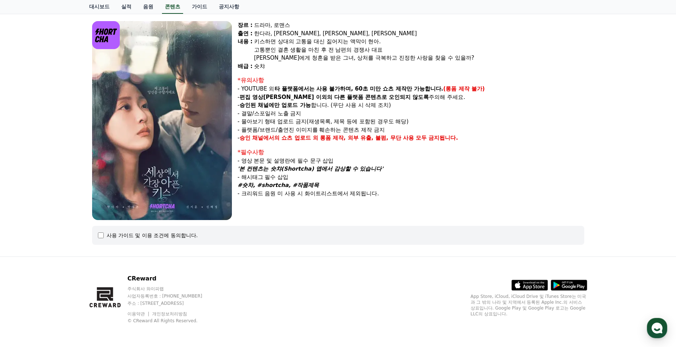
select select
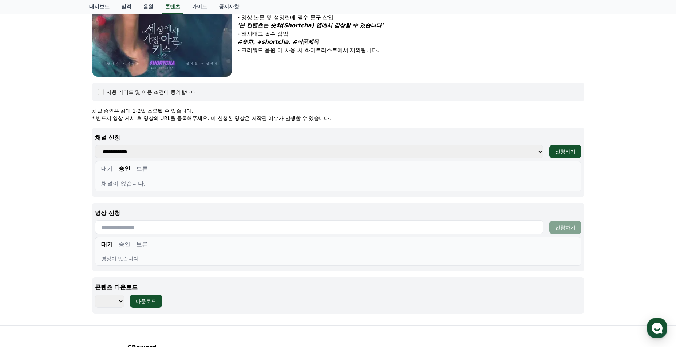
scroll to position [202, 0]
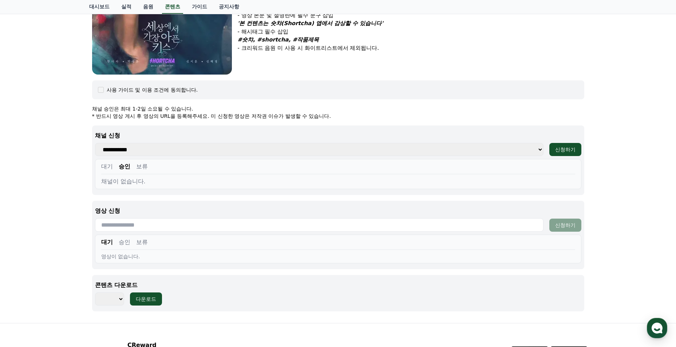
click at [134, 148] on select "**********" at bounding box center [319, 149] width 448 height 13
select select "**********"
click at [95, 143] on select "**********" at bounding box center [319, 149] width 448 height 13
drag, startPoint x: 149, startPoint y: 167, endPoint x: 128, endPoint y: 167, distance: 21.1
click at [148, 167] on div "대기 승인 보류" at bounding box center [338, 168] width 474 height 12
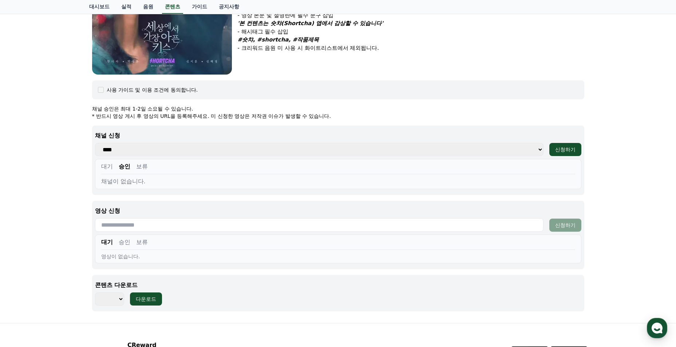
click at [109, 167] on button "대기" at bounding box center [107, 166] width 12 height 9
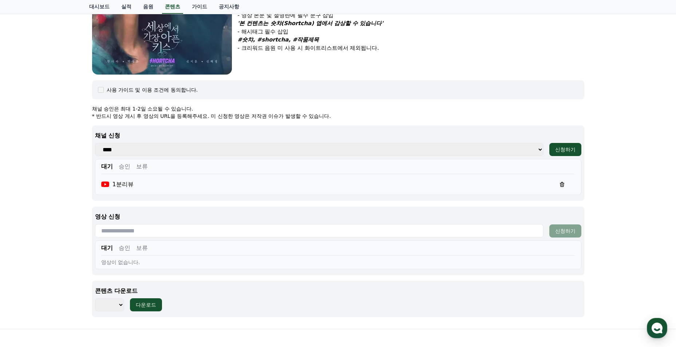
click at [124, 170] on button "승인" at bounding box center [125, 166] width 12 height 9
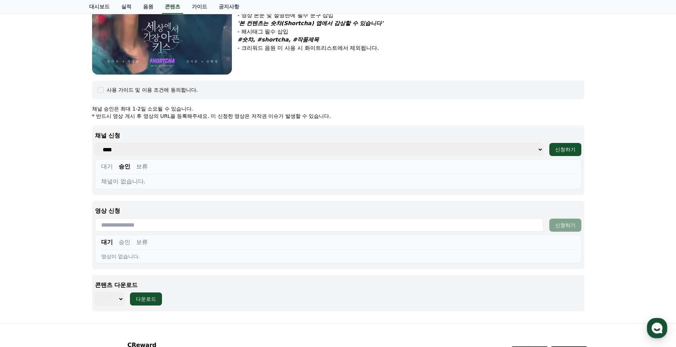
click at [150, 168] on div "대기 승인 보류" at bounding box center [338, 168] width 474 height 12
click at [122, 168] on button "승인" at bounding box center [125, 166] width 12 height 9
click at [115, 168] on div "대기 승인 보류" at bounding box center [338, 168] width 474 height 12
click at [110, 168] on button "대기" at bounding box center [107, 166] width 12 height 9
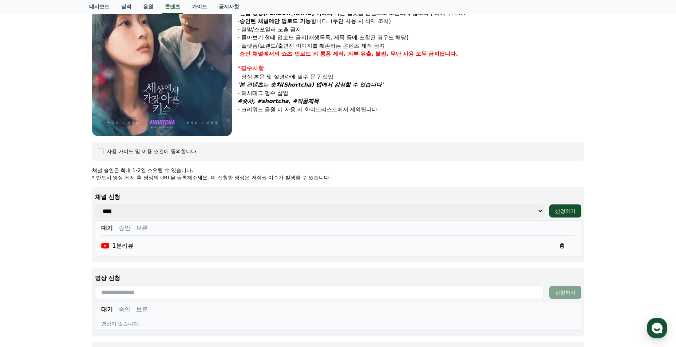
scroll to position [0, 0]
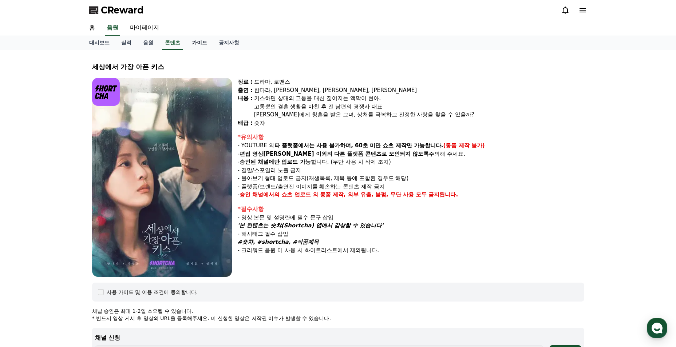
click at [191, 45] on link "가이드" at bounding box center [199, 43] width 27 height 14
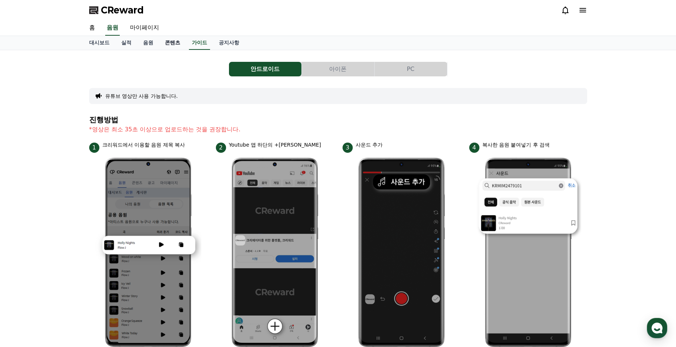
click at [167, 47] on link "콘텐츠" at bounding box center [172, 43] width 27 height 14
click at [139, 41] on link "음원" at bounding box center [148, 43] width 22 height 14
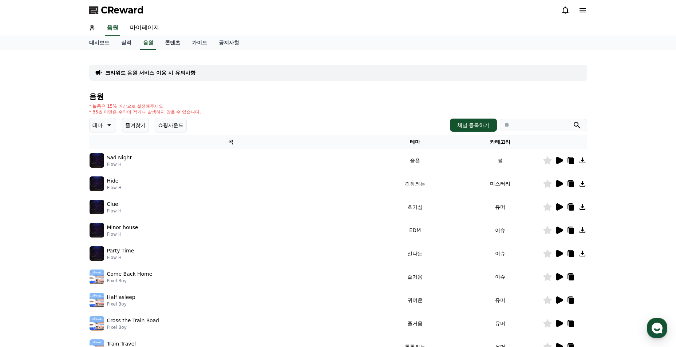
click at [166, 41] on link "콘텐츠" at bounding box center [172, 43] width 27 height 14
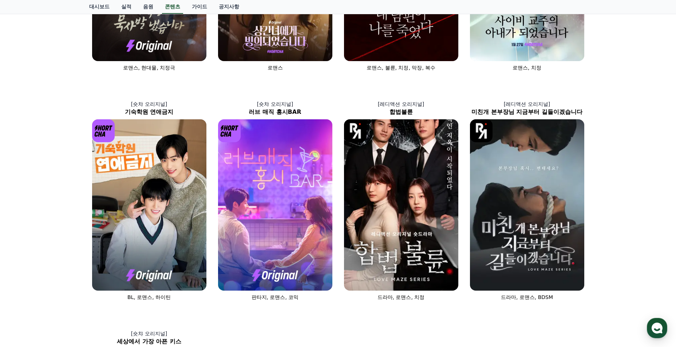
scroll to position [255, 0]
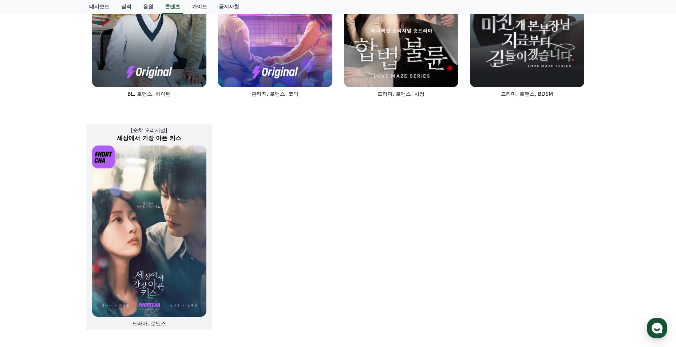
click at [122, 230] on img at bounding box center [149, 231] width 114 height 171
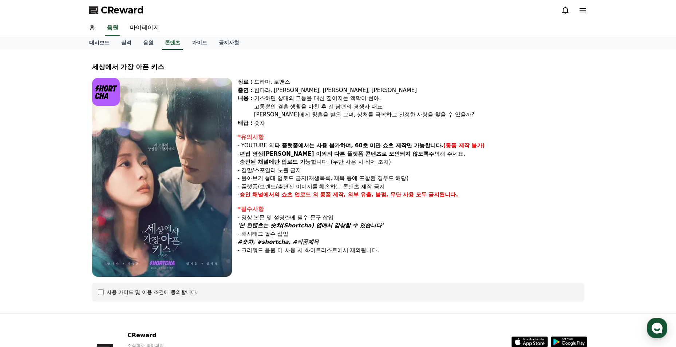
select select
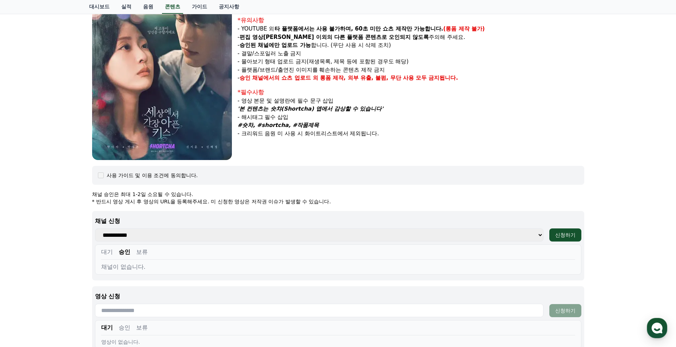
scroll to position [130, 0]
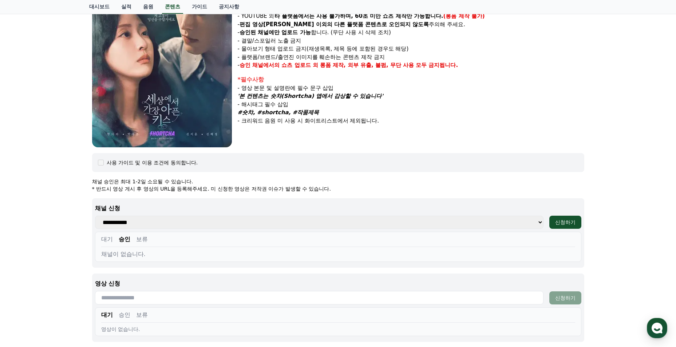
click at [107, 240] on button "대기" at bounding box center [107, 239] width 12 height 9
click at [123, 240] on button "승인" at bounding box center [125, 239] width 12 height 9
click at [100, 239] on div "대기 승인 보류 채널이 없습니다." at bounding box center [338, 247] width 486 height 30
click at [111, 239] on button "대기" at bounding box center [107, 239] width 12 height 9
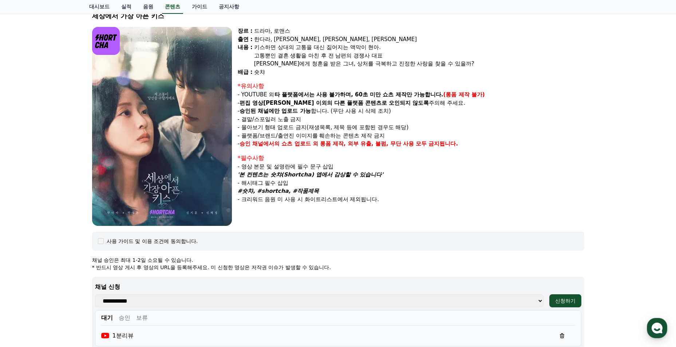
scroll to position [0, 0]
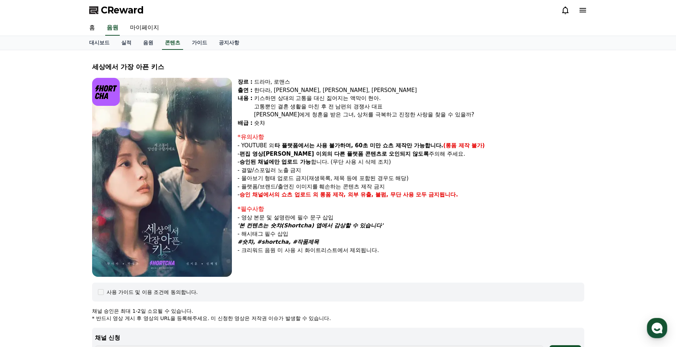
click at [577, 160] on p "- 승인된 채널에만 업로드 가능 합니다. (무단 사용 시 삭제 조치)" at bounding box center [411, 162] width 346 height 8
click at [212, 44] on link "가이드" at bounding box center [199, 43] width 27 height 14
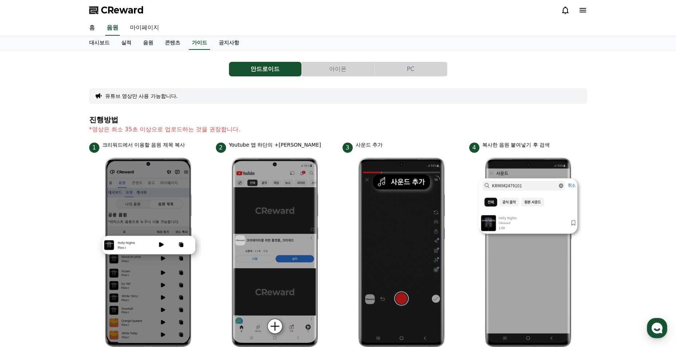
click at [140, 31] on link "마이페이지" at bounding box center [144, 27] width 41 height 15
select select "**********"
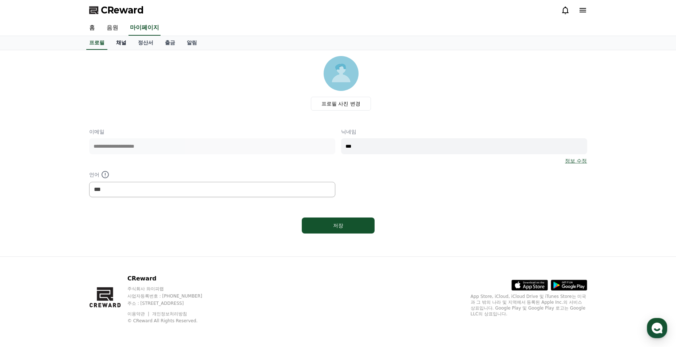
click at [118, 43] on link "채널" at bounding box center [121, 43] width 22 height 14
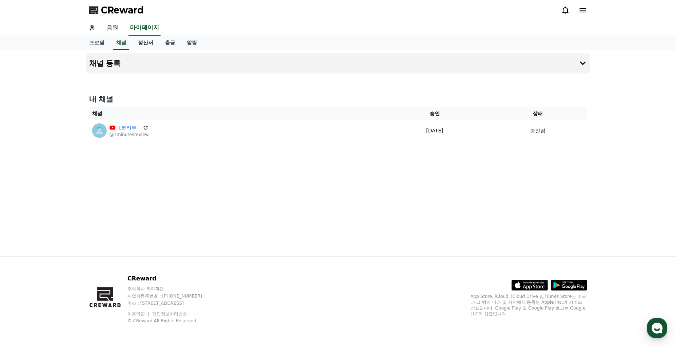
click at [138, 42] on link "정산서" at bounding box center [145, 43] width 27 height 14
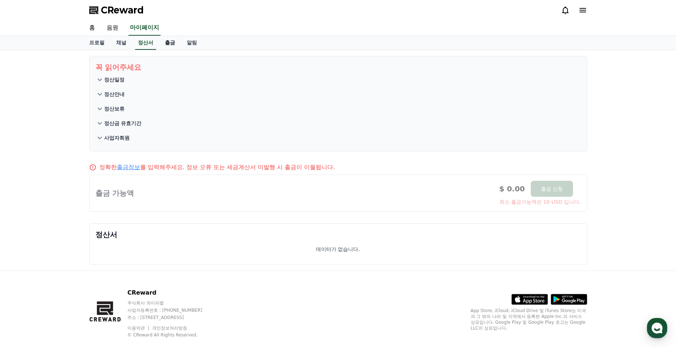
click at [173, 41] on link "출금" at bounding box center [170, 43] width 22 height 14
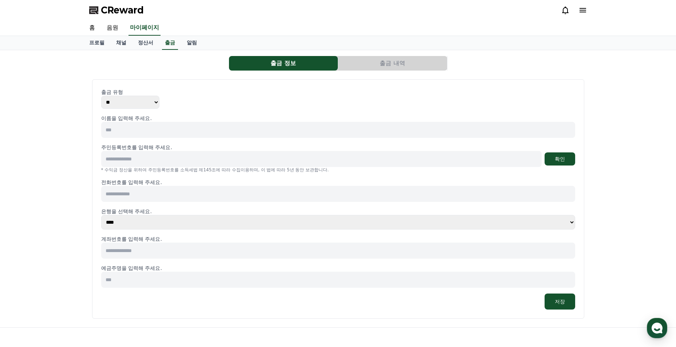
click at [146, 97] on select "** ***" at bounding box center [130, 102] width 58 height 13
click at [483, 132] on input at bounding box center [338, 130] width 474 height 16
type input "***"
type input "*"
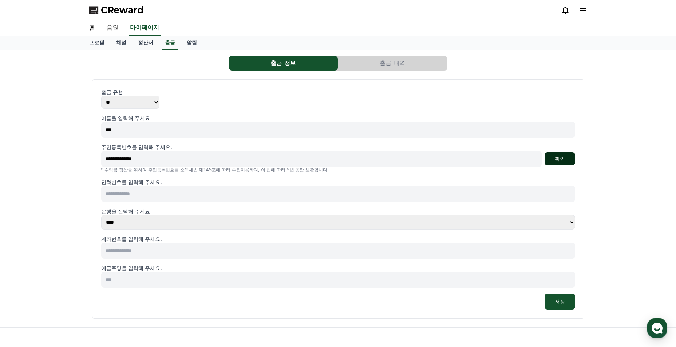
type input "**********"
click at [557, 158] on button "확인" at bounding box center [559, 158] width 31 height 13
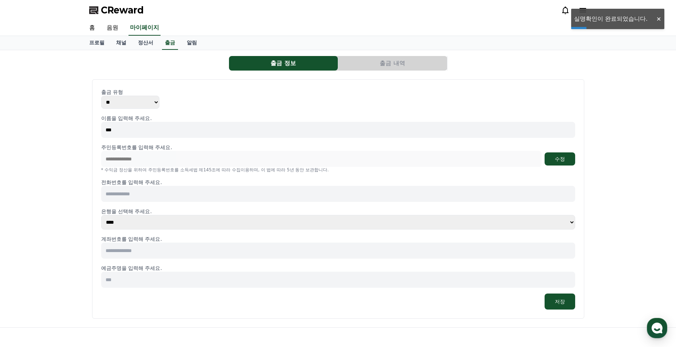
click at [269, 194] on input at bounding box center [338, 194] width 474 height 16
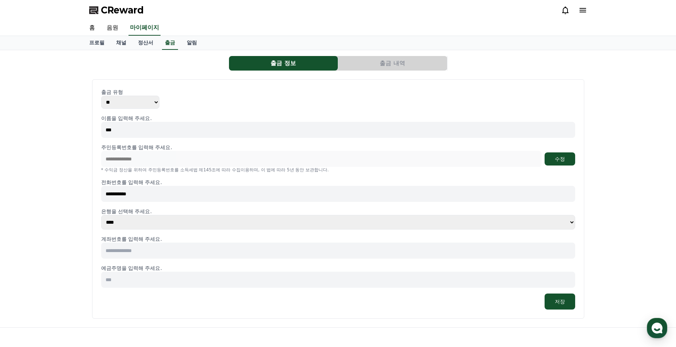
type input "**********"
click at [263, 222] on select "**** **** **** **** **** **** **** ** ** ** ** **** *** **** **** *****" at bounding box center [338, 222] width 474 height 15
select select "********"
click at [101, 215] on select "**** **** **** **** **** **** **** ** ** ** ** **** *** **** **** *****" at bounding box center [338, 222] width 474 height 15
click at [151, 258] on input at bounding box center [338, 251] width 474 height 16
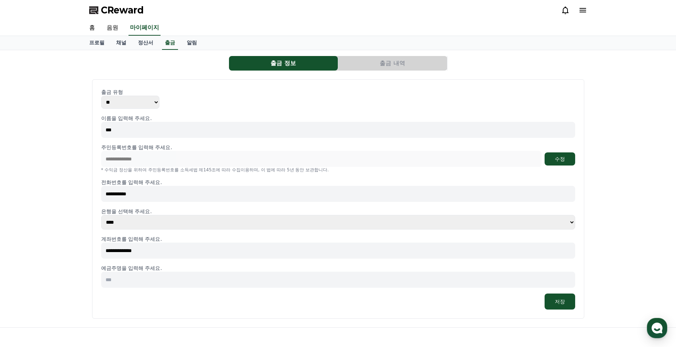
type input "**********"
click at [127, 275] on input at bounding box center [338, 280] width 474 height 16
type input "***"
click at [145, 308] on div "저장" at bounding box center [338, 302] width 474 height 16
click at [549, 303] on button "저장" at bounding box center [559, 302] width 31 height 16
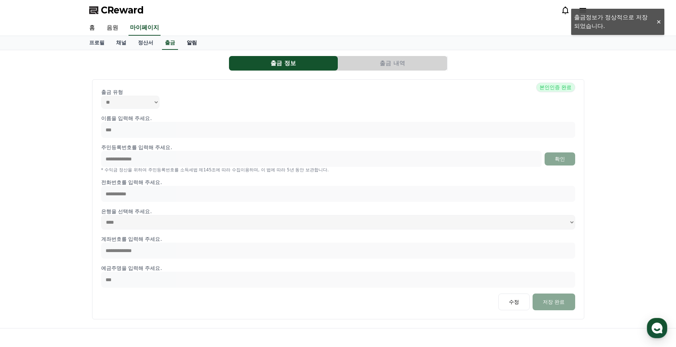
click at [192, 44] on link "알림" at bounding box center [192, 43] width 22 height 14
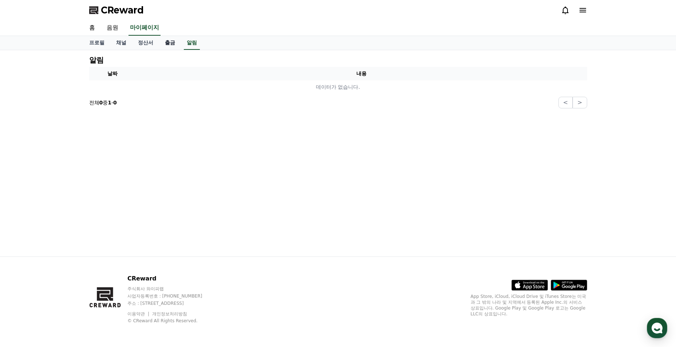
click at [162, 44] on link "출금" at bounding box center [170, 43] width 22 height 14
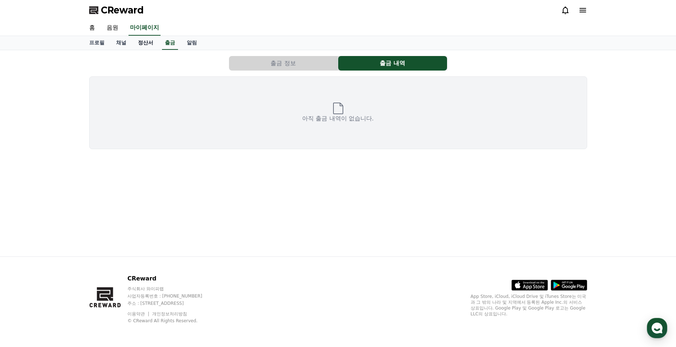
click at [138, 40] on link "정산서" at bounding box center [145, 43] width 27 height 14
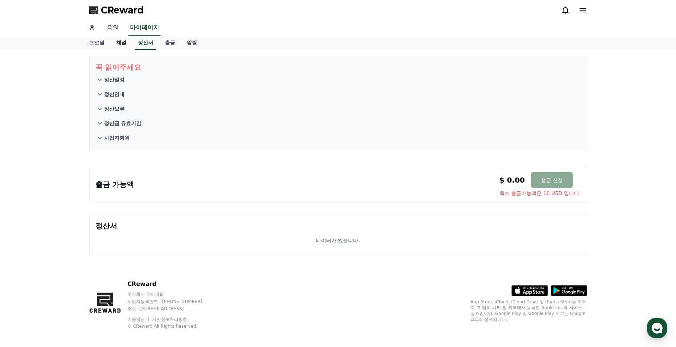
click at [123, 42] on link "채널" at bounding box center [121, 43] width 22 height 14
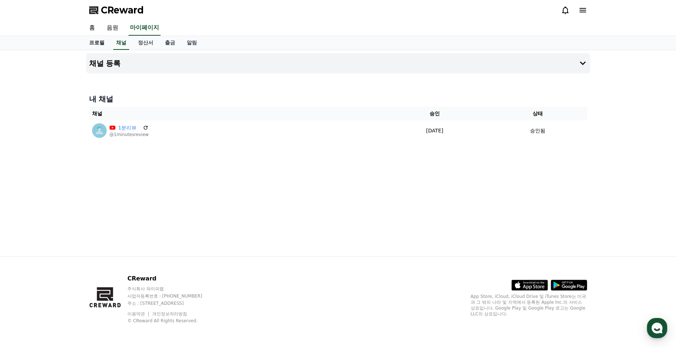
click at [100, 41] on link "프로필" at bounding box center [96, 43] width 27 height 14
select select "**********"
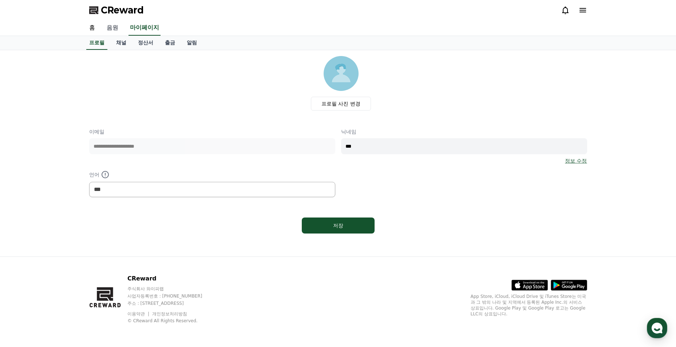
click at [114, 31] on link "음원" at bounding box center [112, 27] width 23 height 15
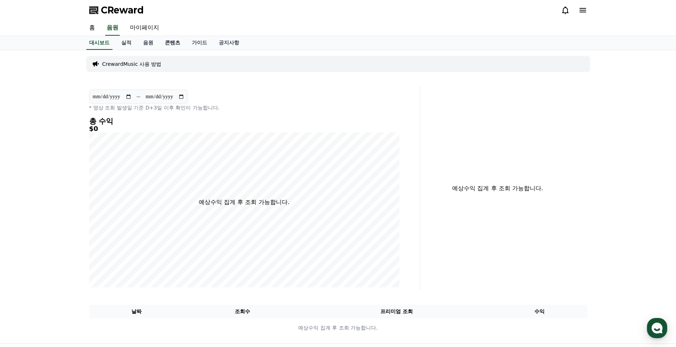
click at [174, 44] on link "콘텐츠" at bounding box center [172, 43] width 27 height 14
click at [160, 42] on div "대시보드 실적 음원 콘텐츠 가이드 공지사항" at bounding box center [337, 43] width 509 height 14
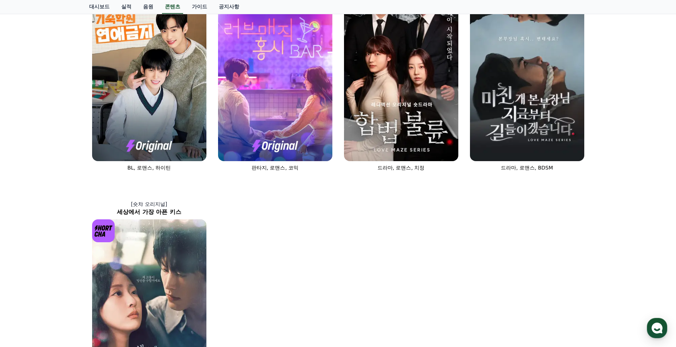
scroll to position [400, 0]
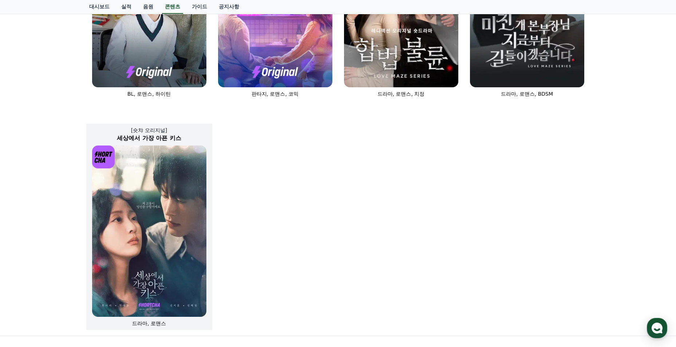
click at [194, 228] on img at bounding box center [149, 231] width 114 height 171
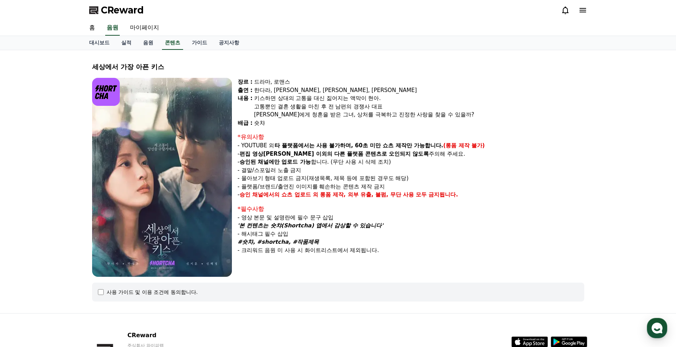
click at [147, 217] on img at bounding box center [162, 177] width 140 height 199
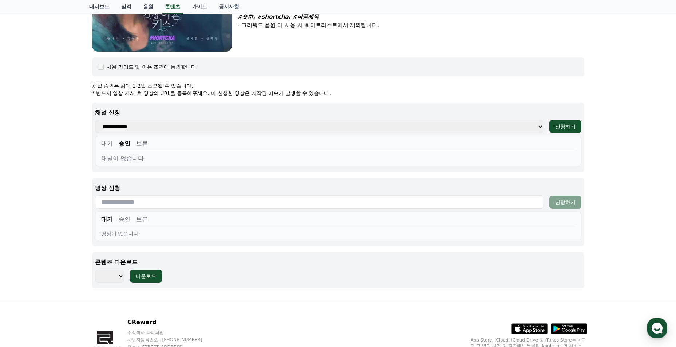
scroll to position [228, 0]
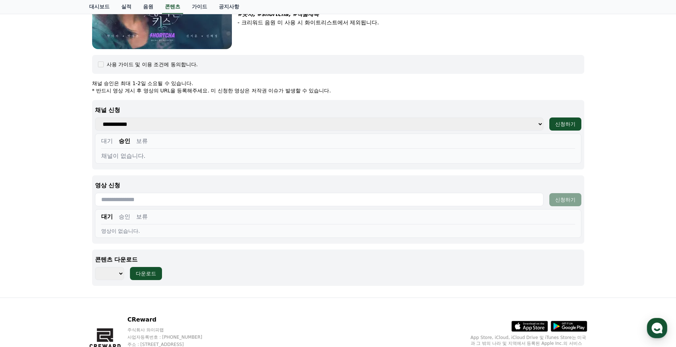
click at [111, 140] on button "대기" at bounding box center [107, 141] width 12 height 9
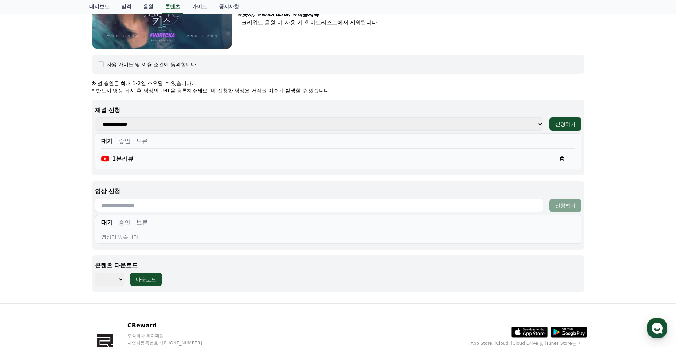
click at [121, 142] on button "승인" at bounding box center [125, 141] width 12 height 9
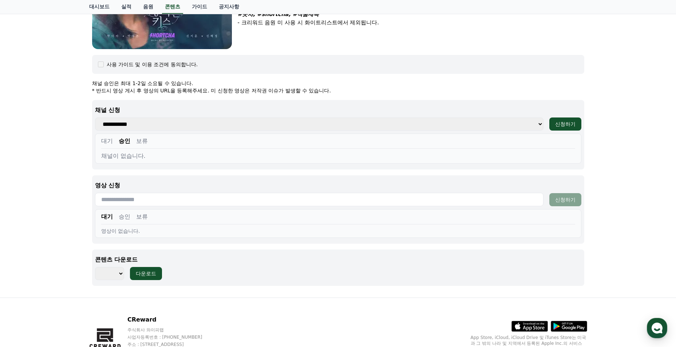
click at [106, 142] on button "대기" at bounding box center [107, 141] width 12 height 9
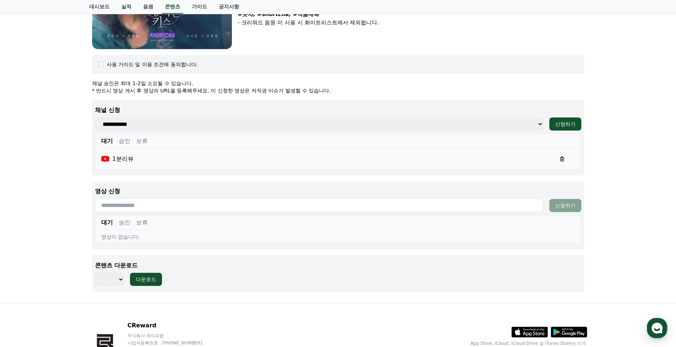
click at [122, 142] on button "승인" at bounding box center [125, 141] width 12 height 9
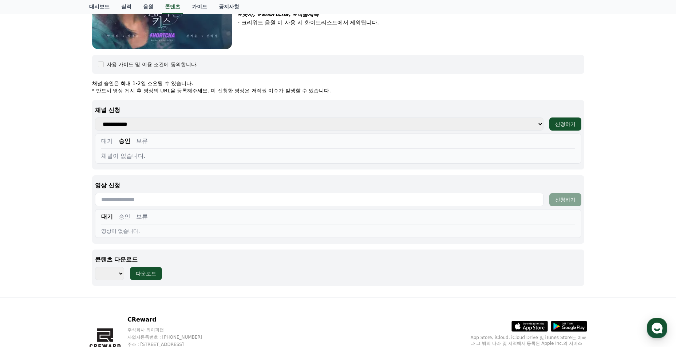
click at [109, 142] on button "대기" at bounding box center [107, 141] width 12 height 9
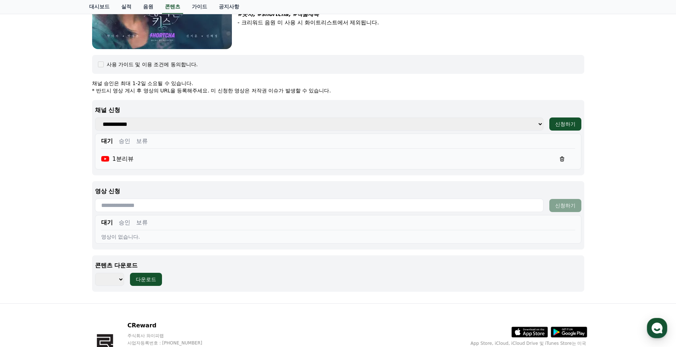
click at [124, 143] on button "승인" at bounding box center [125, 141] width 12 height 9
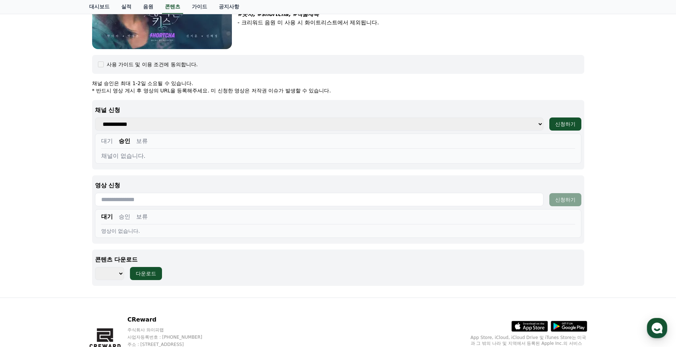
click at [107, 141] on button "대기" at bounding box center [107, 141] width 12 height 9
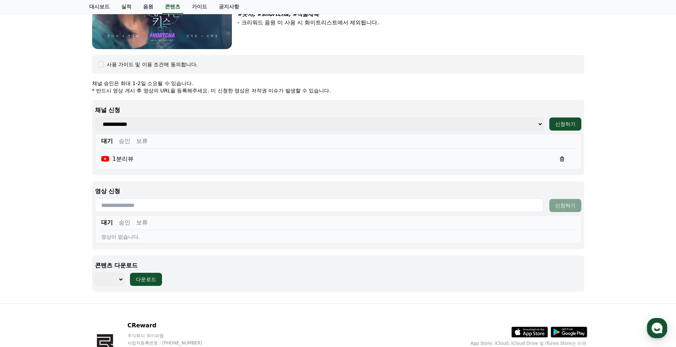
click at [119, 278] on select "*** ***" at bounding box center [109, 279] width 29 height 13
click at [95, 273] on select "*** ***" at bounding box center [109, 279] width 29 height 13
click at [111, 281] on select "*** ***" at bounding box center [109, 279] width 29 height 13
select select "**********"
click at [95, 273] on select "*** ***" at bounding box center [109, 279] width 29 height 13
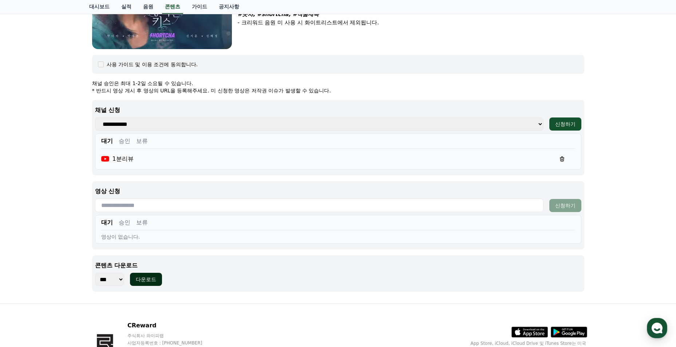
click at [160, 275] on button "다운로드" at bounding box center [146, 279] width 32 height 13
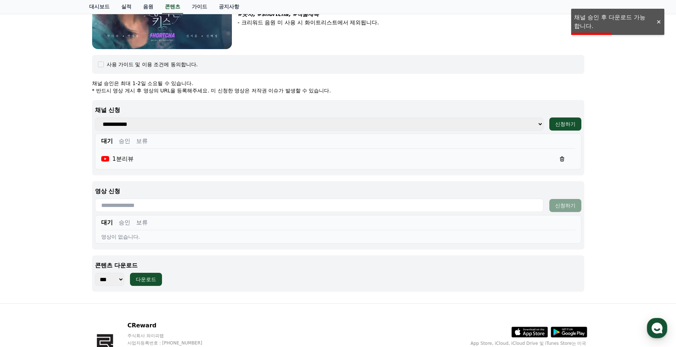
click at [125, 143] on button "승인" at bounding box center [125, 141] width 12 height 9
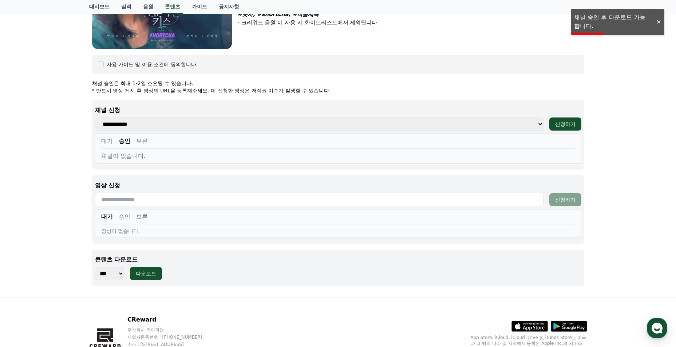
click at [105, 140] on button "대기" at bounding box center [107, 141] width 12 height 9
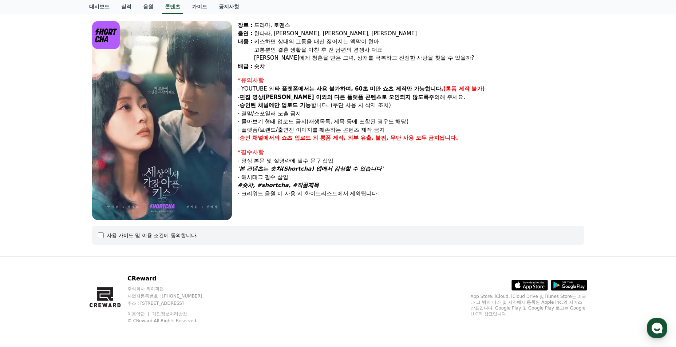
select select
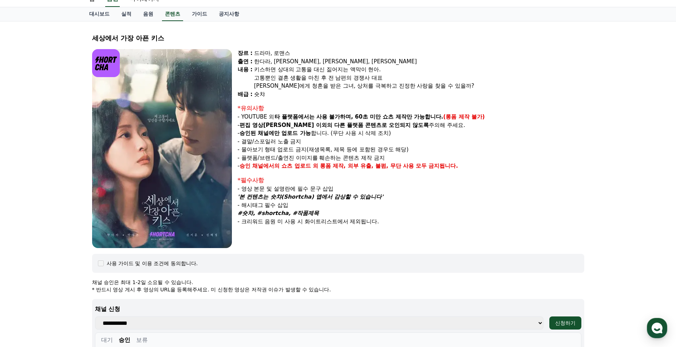
scroll to position [20, 0]
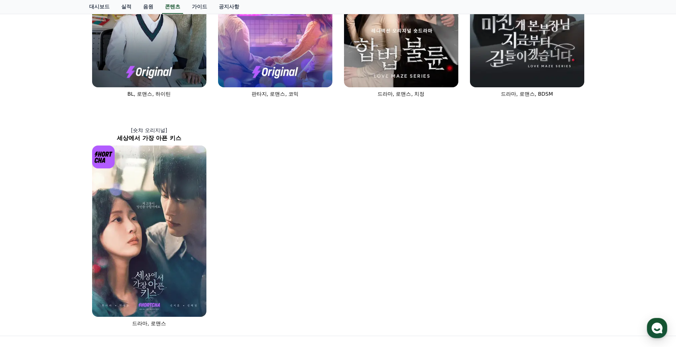
scroll to position [327, 0]
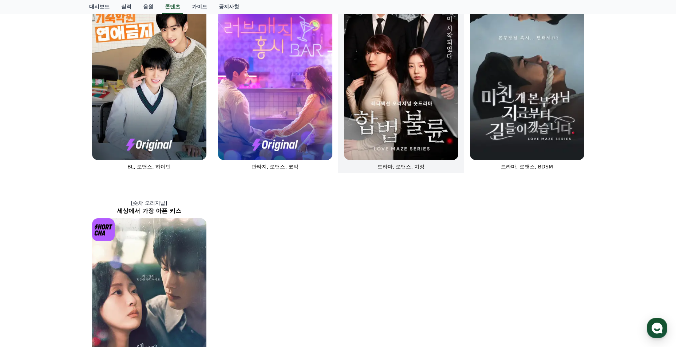
click at [415, 133] on img at bounding box center [401, 74] width 114 height 171
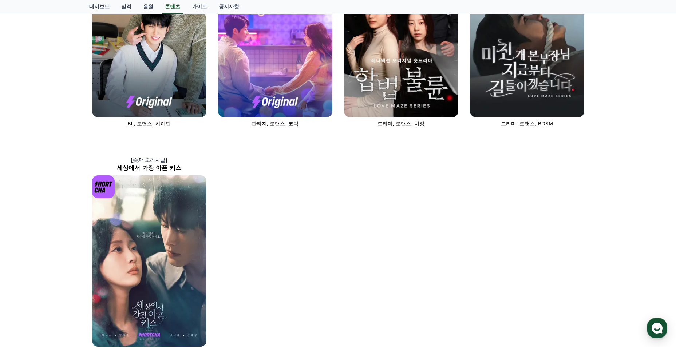
scroll to position [473, 0]
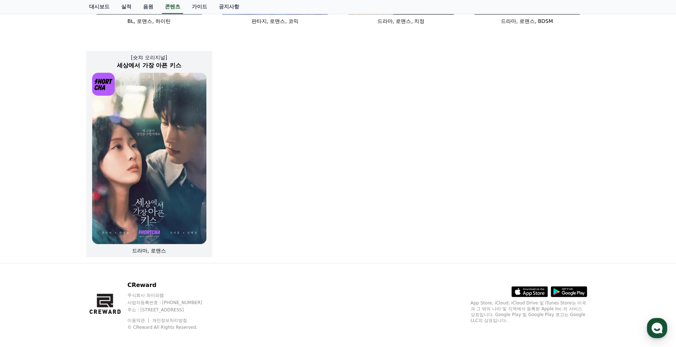
click at [186, 174] on img at bounding box center [149, 158] width 114 height 171
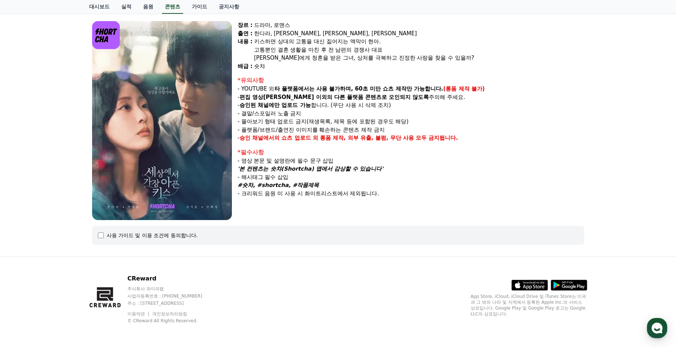
select select
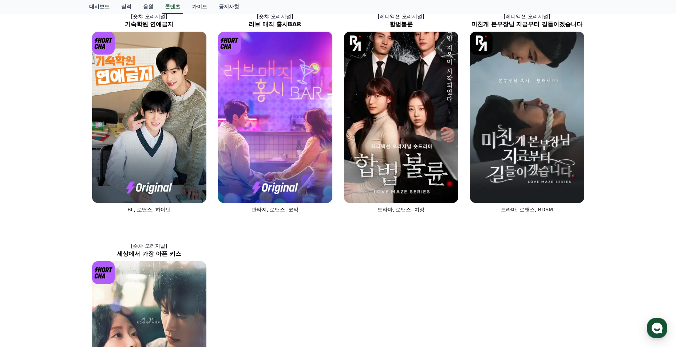
scroll to position [218, 0]
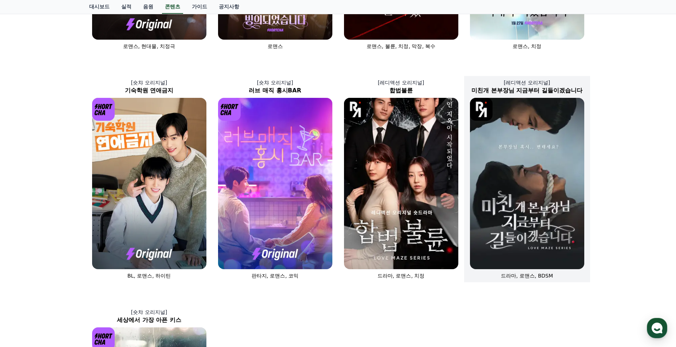
click at [563, 243] on img at bounding box center [527, 183] width 114 height 171
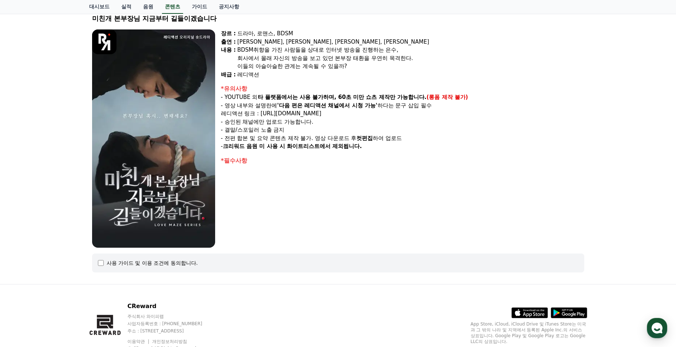
scroll to position [76, 0]
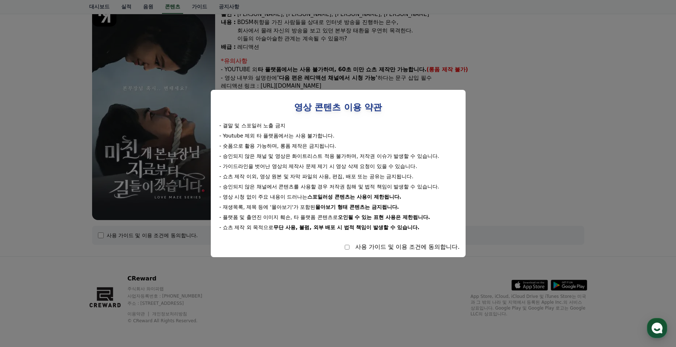
click at [344, 250] on div "사용 가이드 및 이용 조건에 동의합니다." at bounding box center [337, 247] width 243 height 9
select select
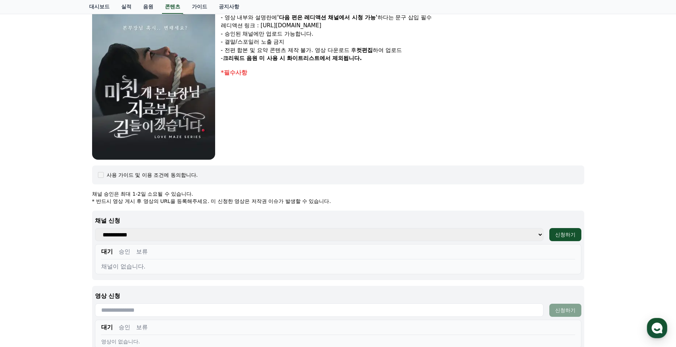
scroll to position [149, 0]
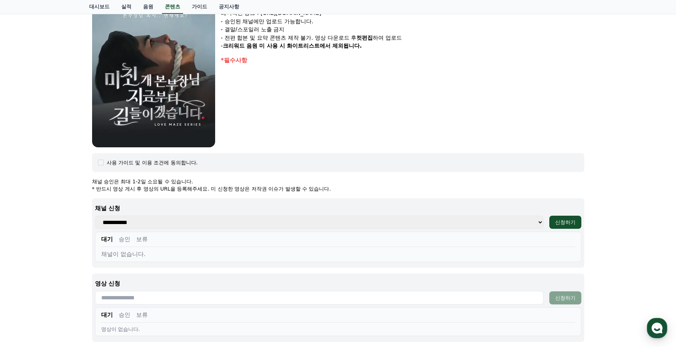
click at [362, 228] on select "**********" at bounding box center [319, 222] width 448 height 13
select select "**********"
click at [95, 216] on select "**********" at bounding box center [319, 222] width 448 height 13
click at [572, 224] on div "신청하기" at bounding box center [565, 222] width 20 height 7
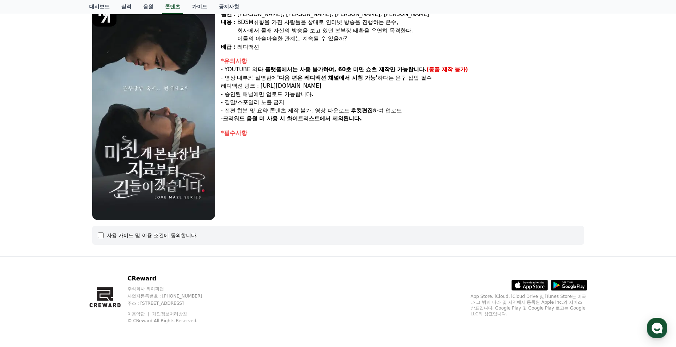
select select
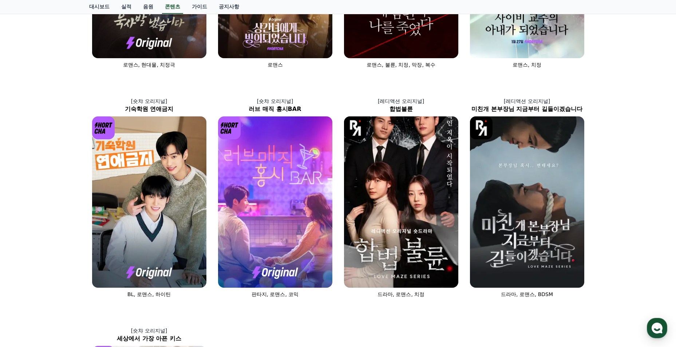
scroll to position [182, 0]
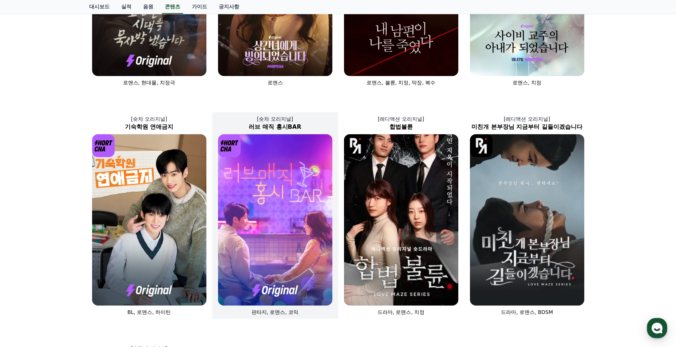
click at [247, 234] on img at bounding box center [275, 219] width 114 height 171
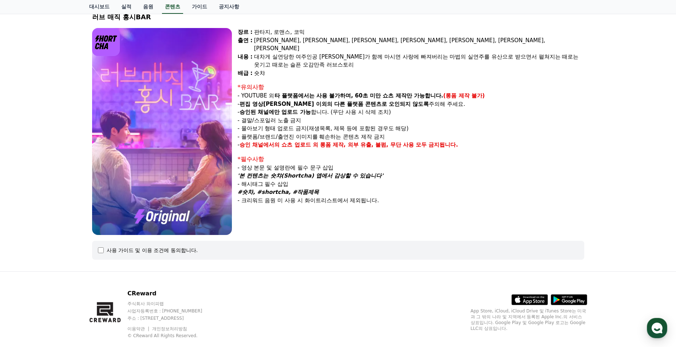
scroll to position [65, 0]
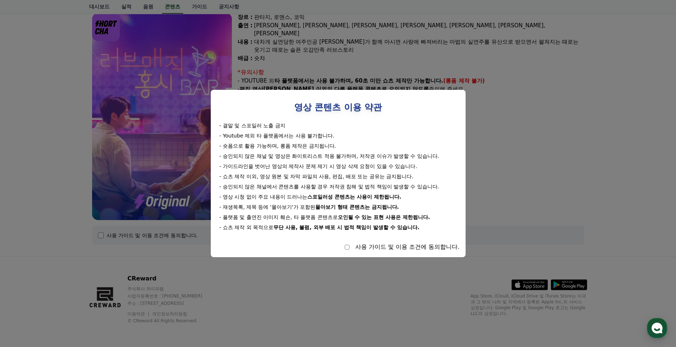
select select
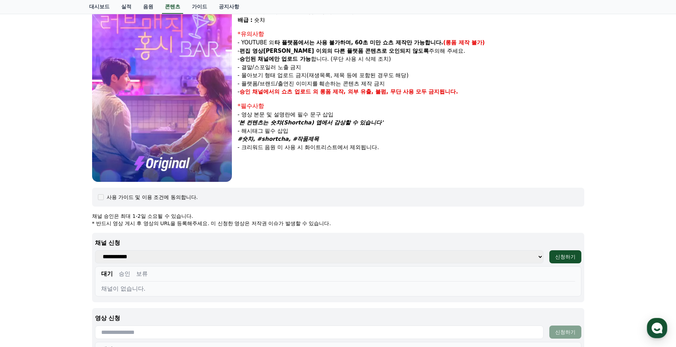
scroll to position [146, 0]
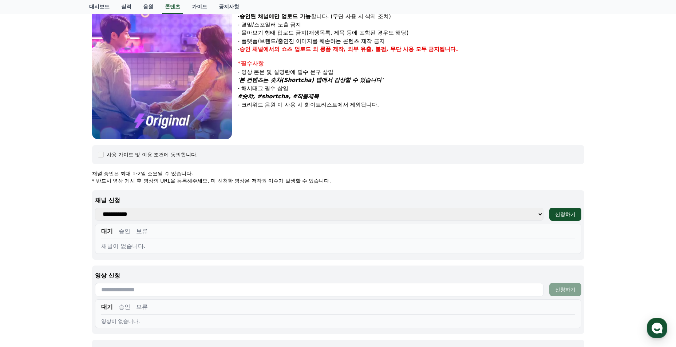
click at [519, 213] on select "**********" at bounding box center [319, 214] width 448 height 13
select select "**********"
click at [95, 208] on select "**********" at bounding box center [319, 214] width 448 height 13
click at [569, 213] on div "신청하기" at bounding box center [565, 214] width 20 height 7
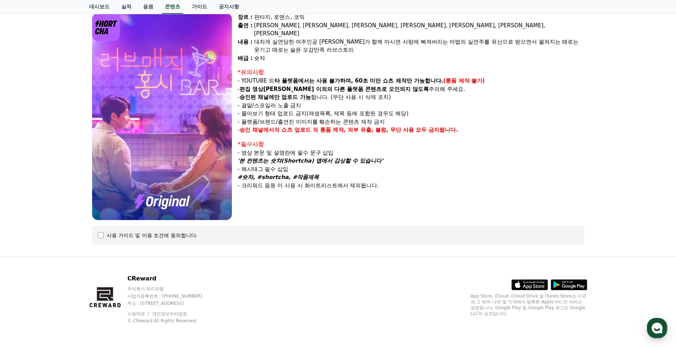
select select
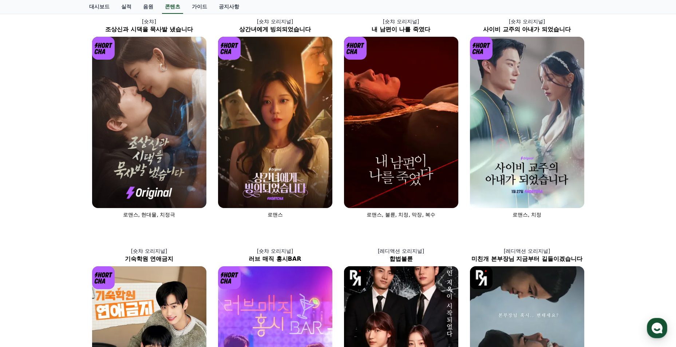
scroll to position [36, 0]
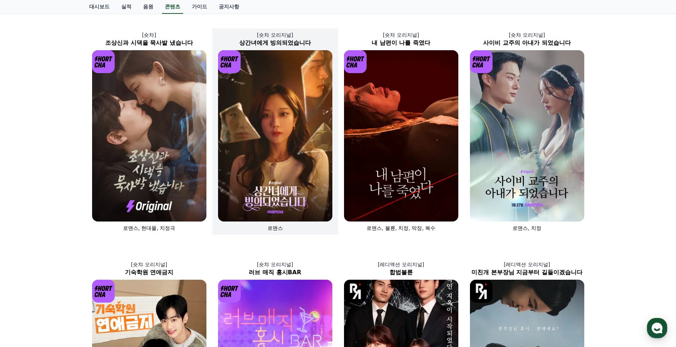
click at [280, 174] on img at bounding box center [275, 135] width 114 height 171
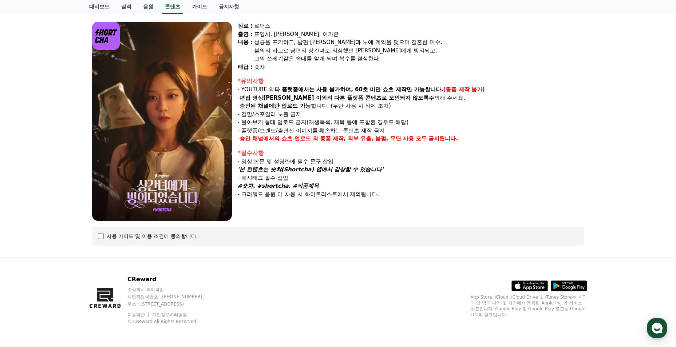
scroll to position [57, 0]
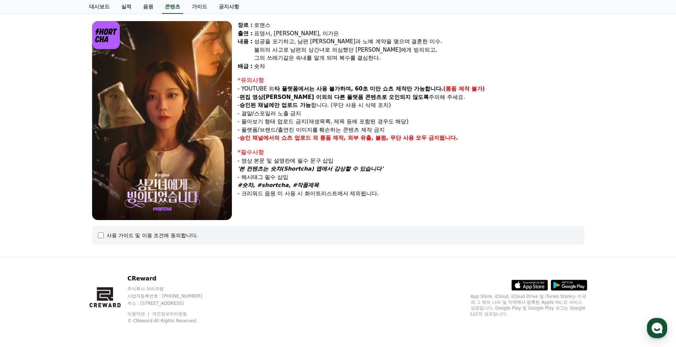
click at [108, 238] on div "사용 가이드 및 이용 조건에 동의합니다." at bounding box center [152, 235] width 91 height 7
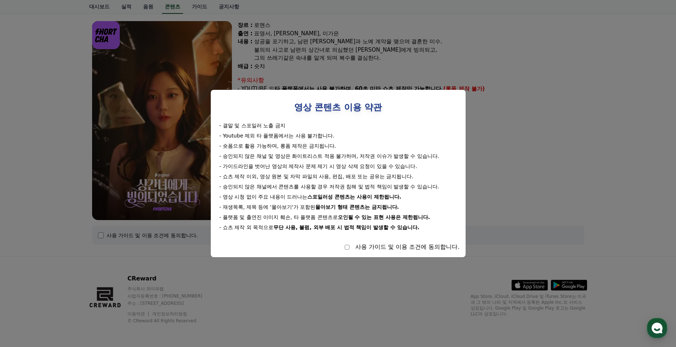
select select
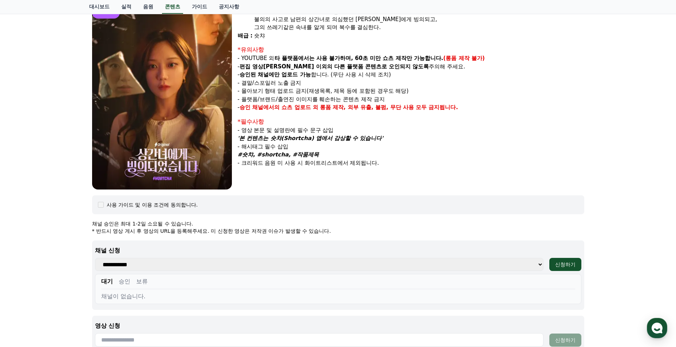
scroll to position [130, 0]
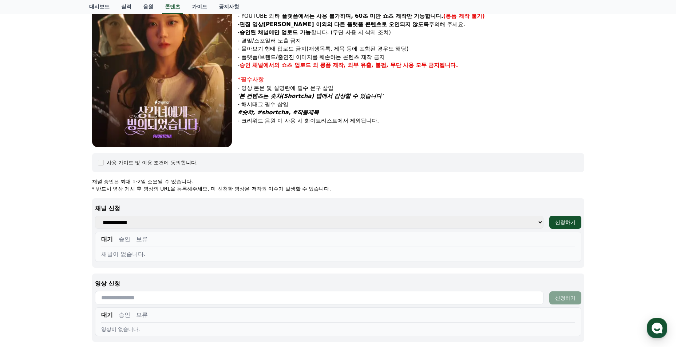
click at [440, 223] on select "**********" at bounding box center [319, 222] width 448 height 13
select select "**********"
click at [95, 216] on select "**********" at bounding box center [319, 222] width 448 height 13
click at [563, 222] on div "신청하기" at bounding box center [565, 222] width 20 height 7
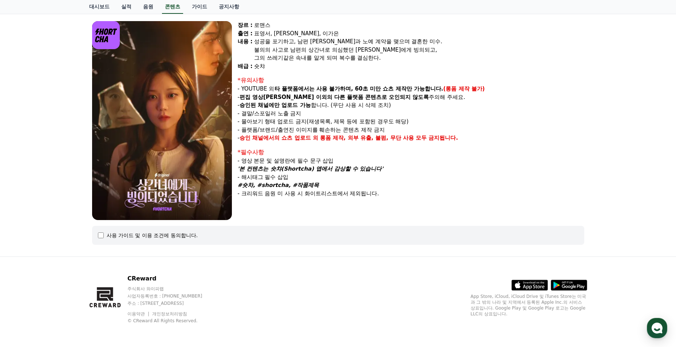
select select
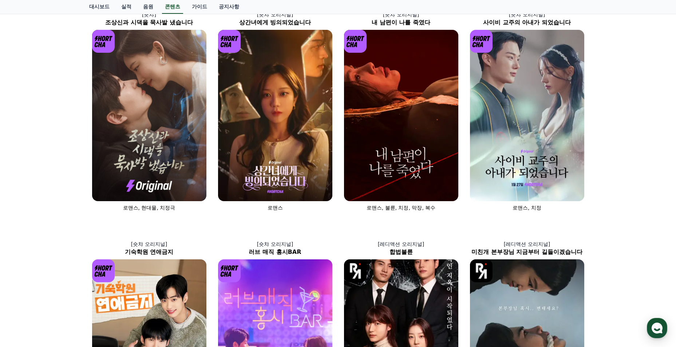
scroll to position [36, 0]
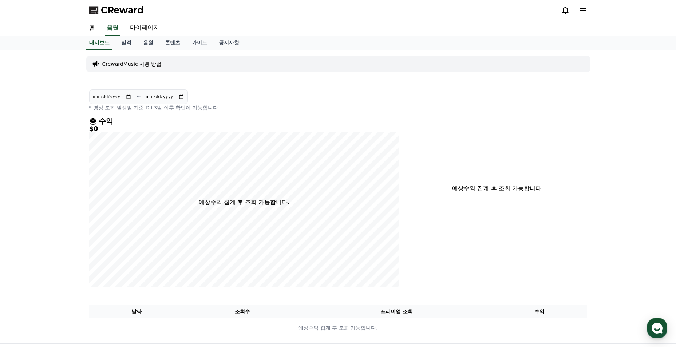
scroll to position [36, 0]
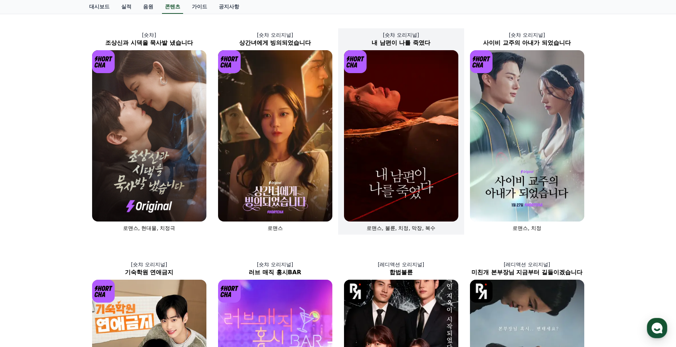
click at [404, 195] on img at bounding box center [401, 135] width 114 height 171
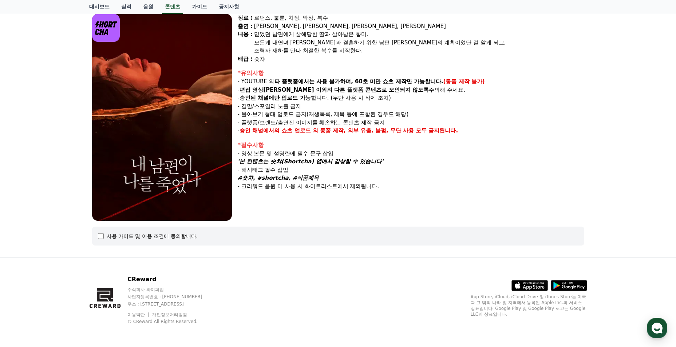
scroll to position [65, 0]
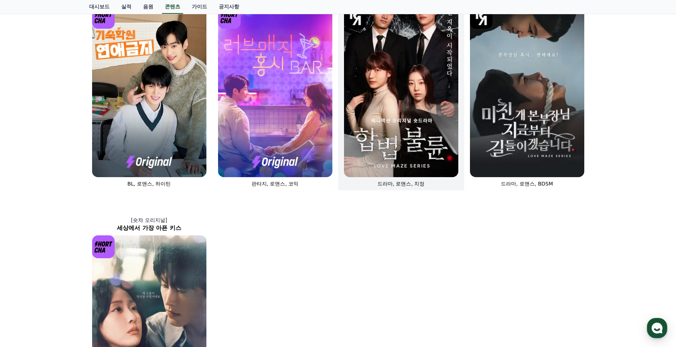
scroll to position [327, 0]
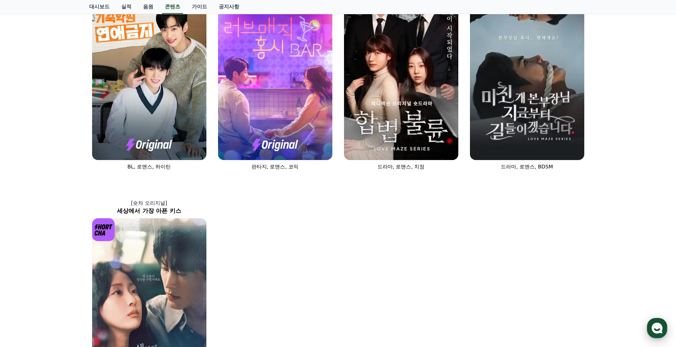
click at [651, 323] on icon "button" at bounding box center [656, 328] width 13 height 13
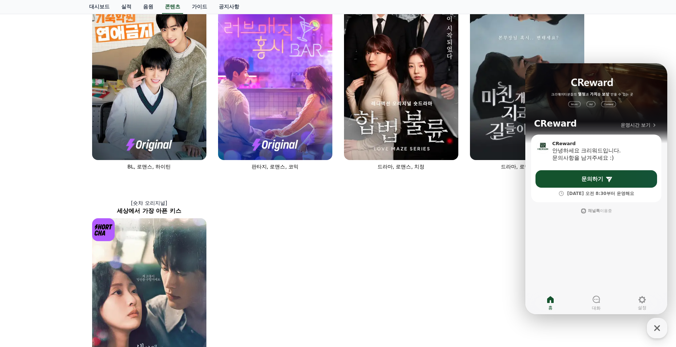
click at [403, 255] on div "[숏챠] 조상신과 시댁을 묵사발 냈습니다 로맨스, 현대물, 치정극 [숏챠 오리지널] 상간녀에게 빙의되었습니다 로맨스 [숏챠 오리지널] 내 남편…" at bounding box center [337, 66] width 503 height 680
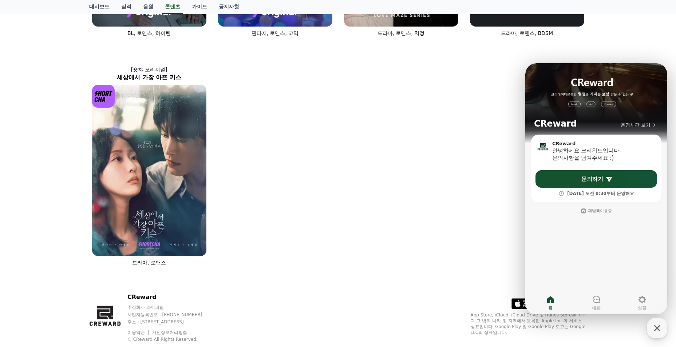
scroll to position [473, 0]
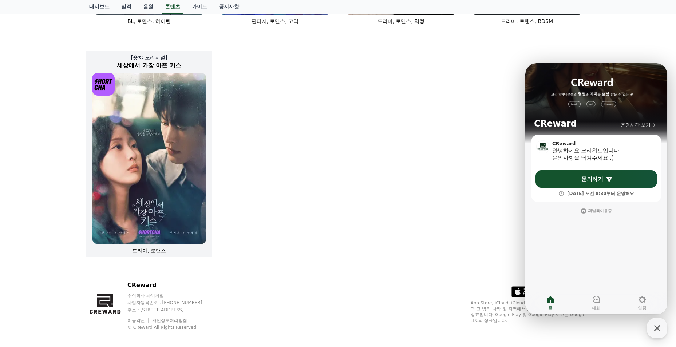
click at [138, 229] on img at bounding box center [149, 158] width 114 height 171
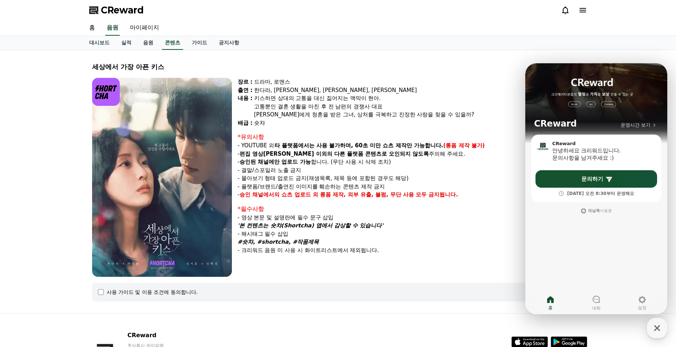
select select
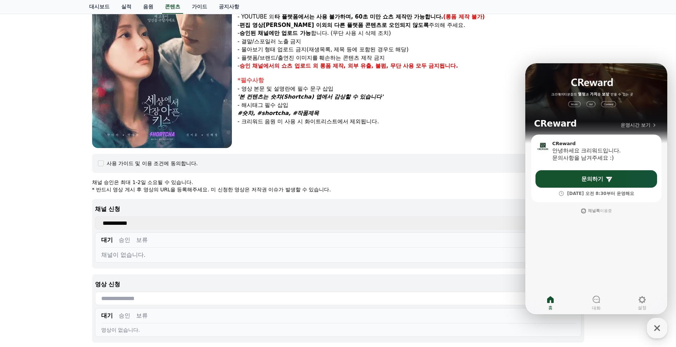
scroll to position [146, 0]
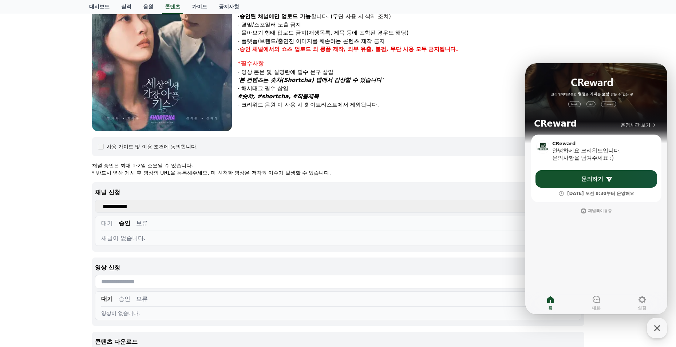
click at [101, 228] on div "대기 승인 보류" at bounding box center [338, 225] width 474 height 12
click at [109, 223] on button "대기" at bounding box center [107, 223] width 12 height 9
click at [126, 220] on button "승인" at bounding box center [125, 223] width 12 height 9
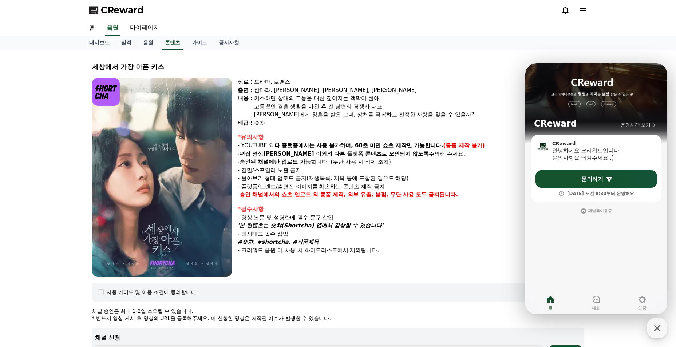
click at [583, 11] on icon at bounding box center [582, 10] width 9 height 9
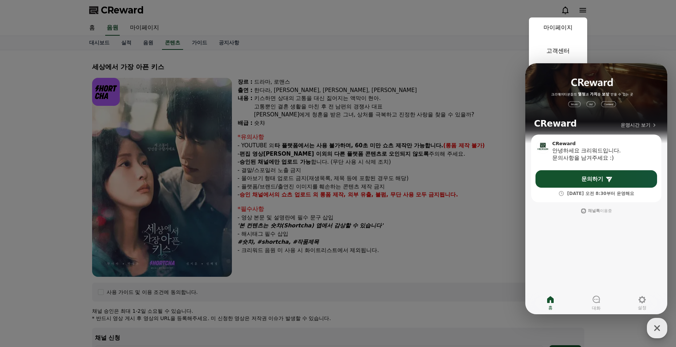
click at [657, 324] on icon "button" at bounding box center [656, 328] width 13 height 13
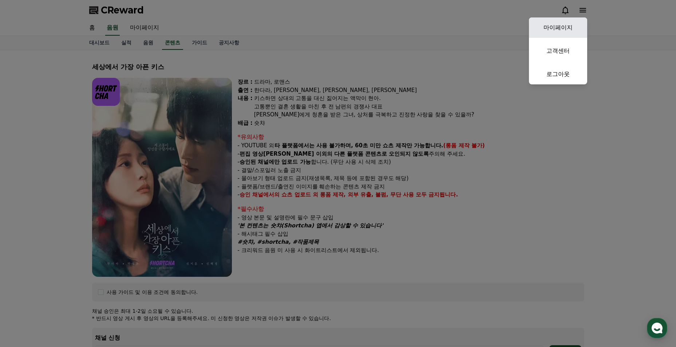
click at [548, 28] on link "마이페이지" at bounding box center [558, 27] width 58 height 20
select select "**********"
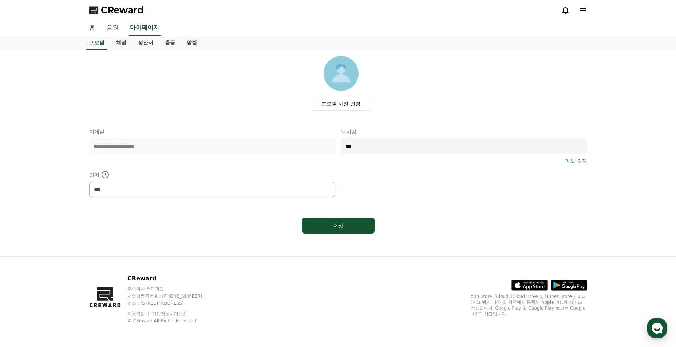
click at [95, 33] on link "홈" at bounding box center [91, 27] width 17 height 15
